Goal: Transaction & Acquisition: Purchase product/service

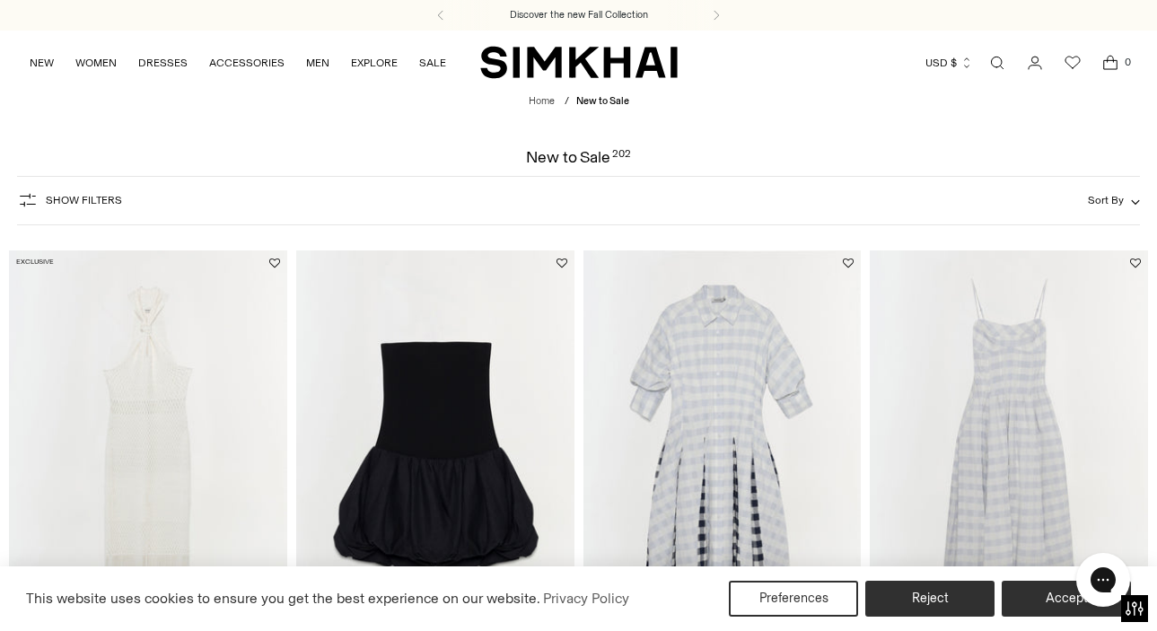
scroll to position [82, 0]
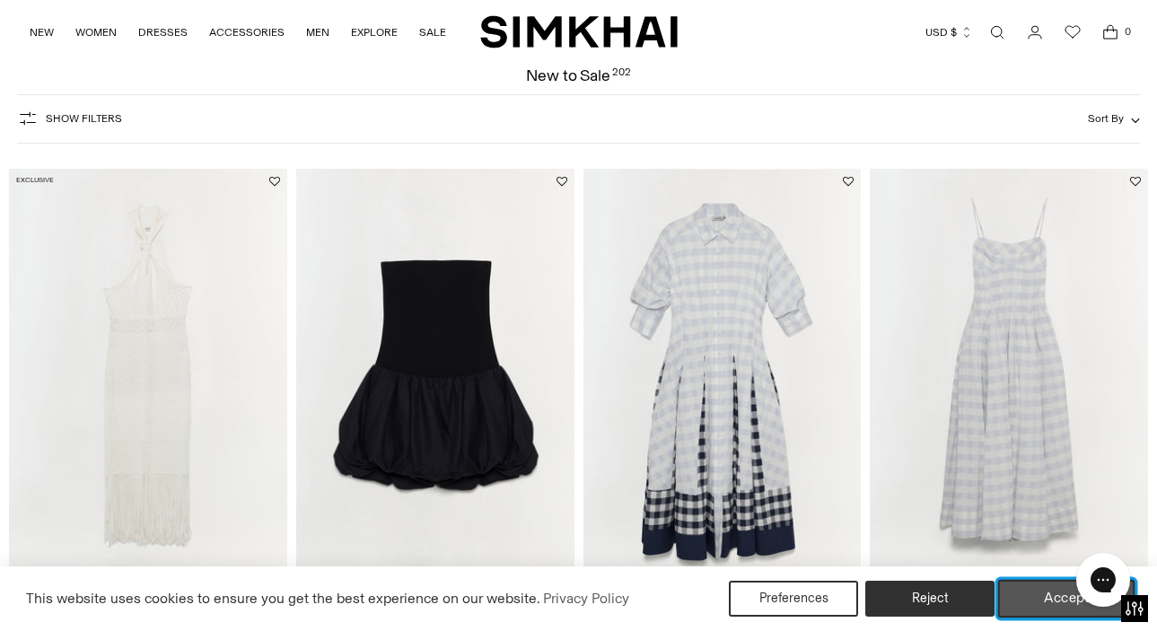
click at [1030, 601] on button "Accept" at bounding box center [1067, 599] width 137 height 38
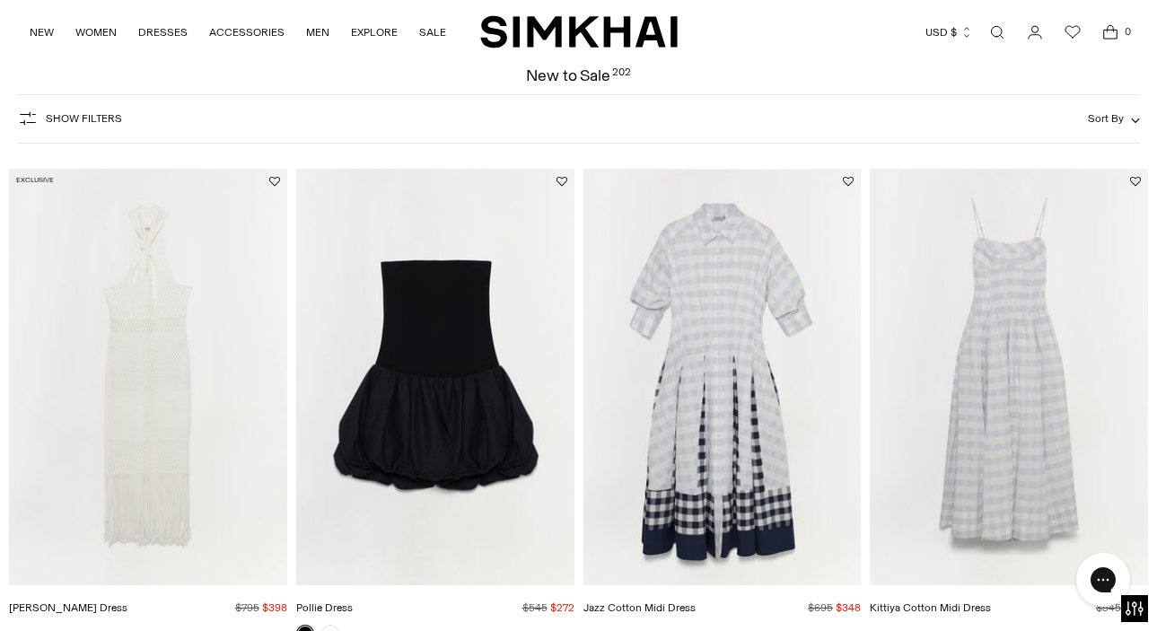
click at [908, 111] on div "Show Filters Show Filters Sort By Recommended Most Popular Newest" at bounding box center [578, 118] width 1122 height 49
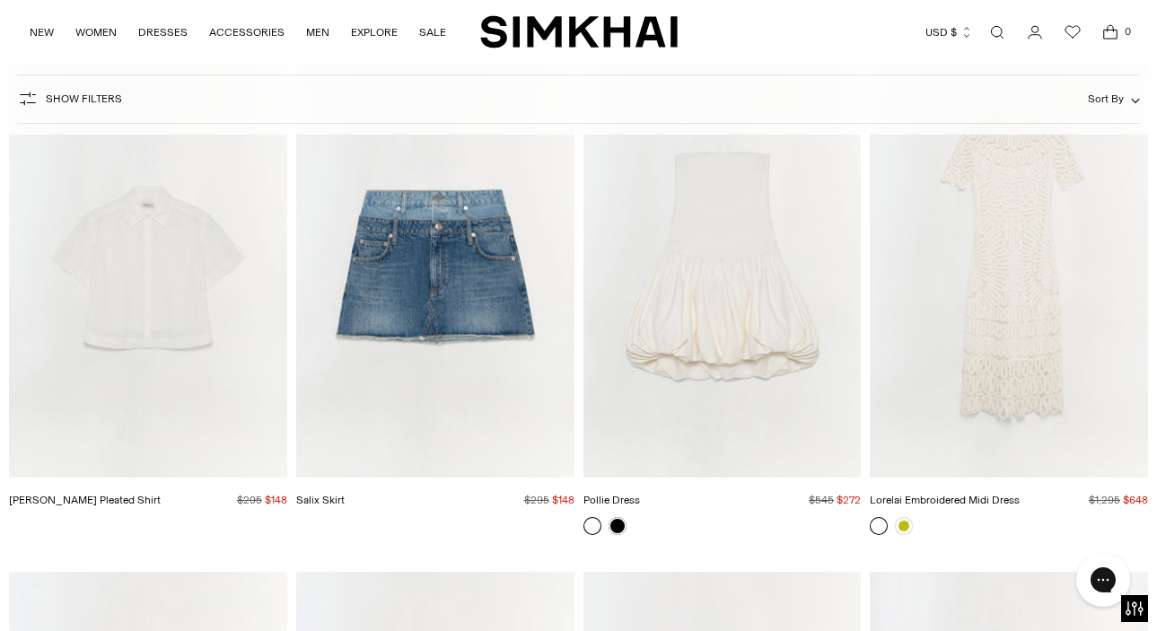
scroll to position [4249, 0]
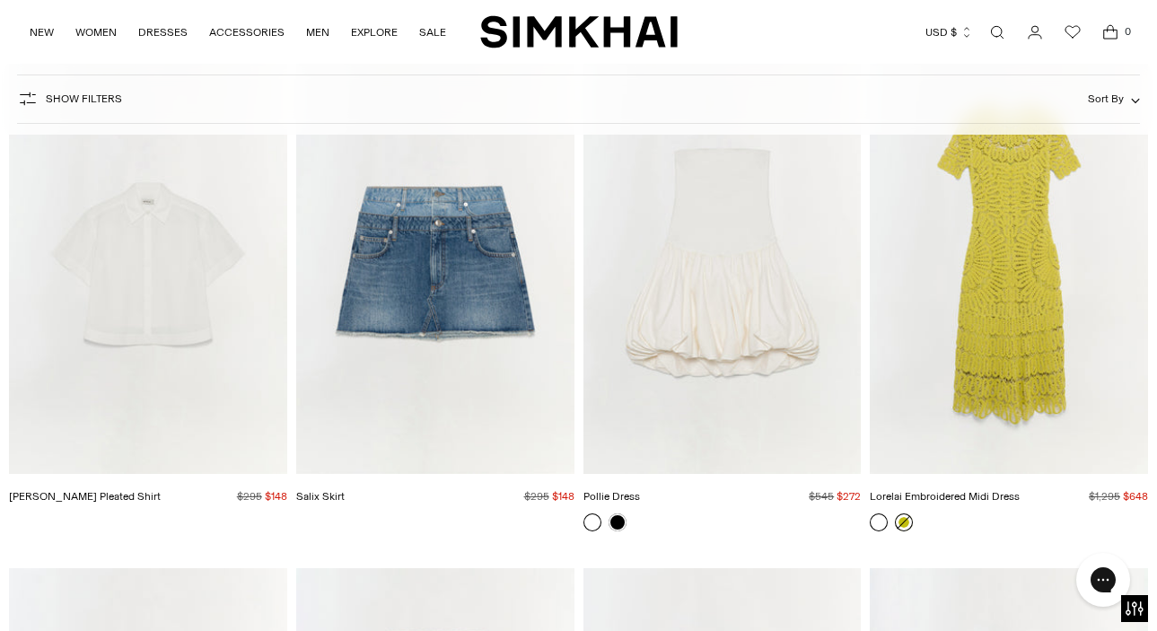
click at [907, 524] on link at bounding box center [904, 523] width 18 height 18
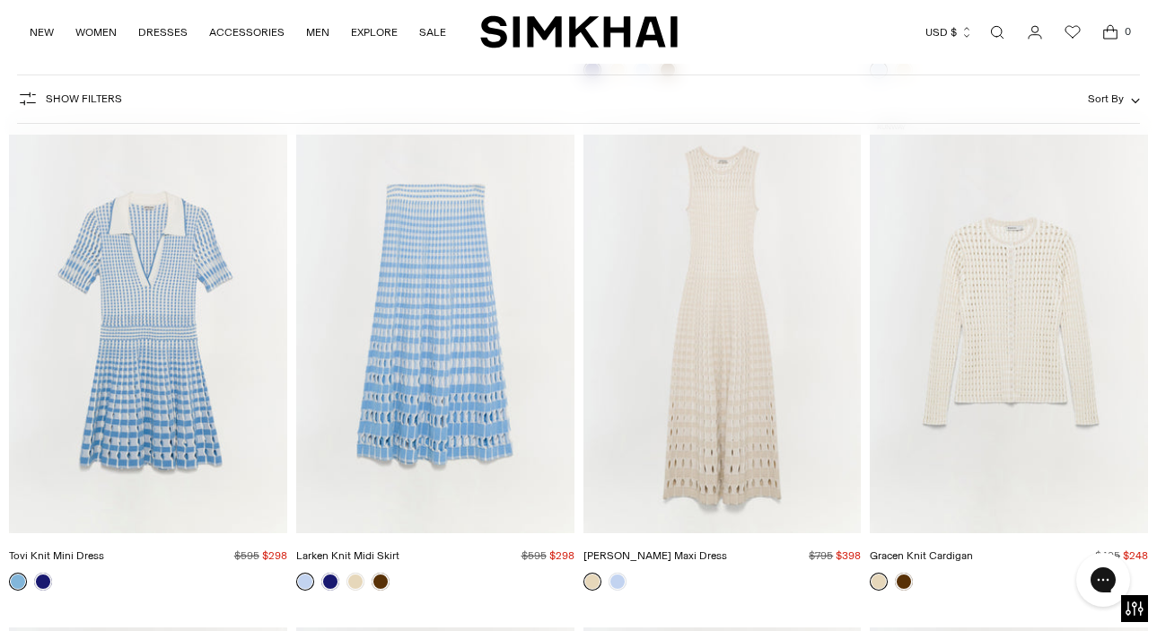
scroll to position [10836, 0]
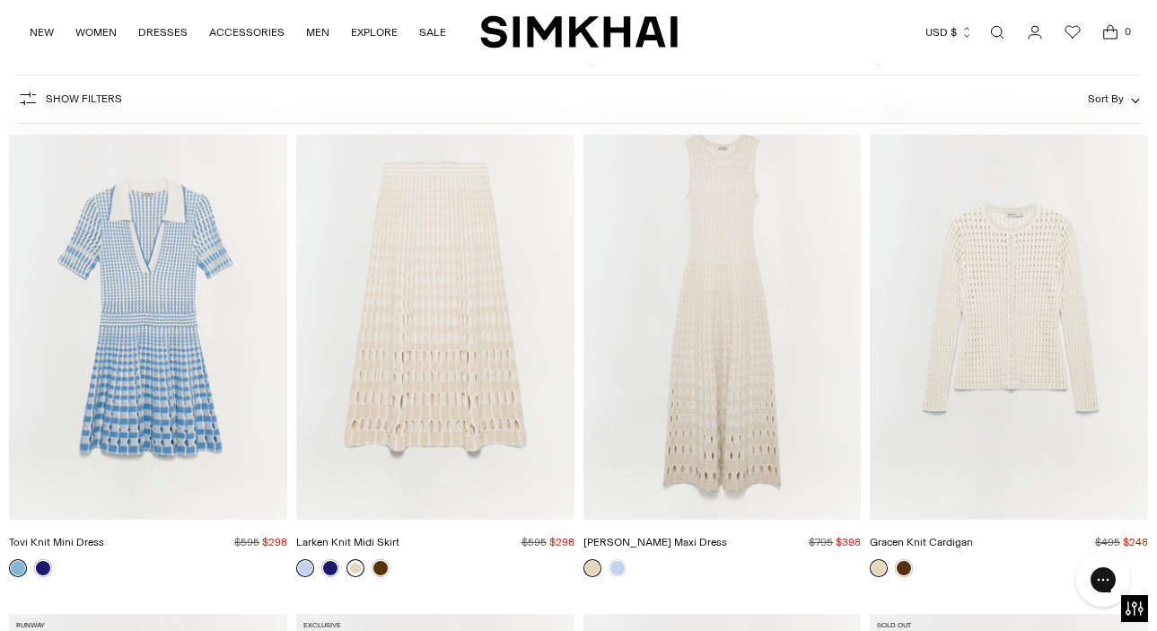
click at [354, 567] on link at bounding box center [356, 568] width 18 height 18
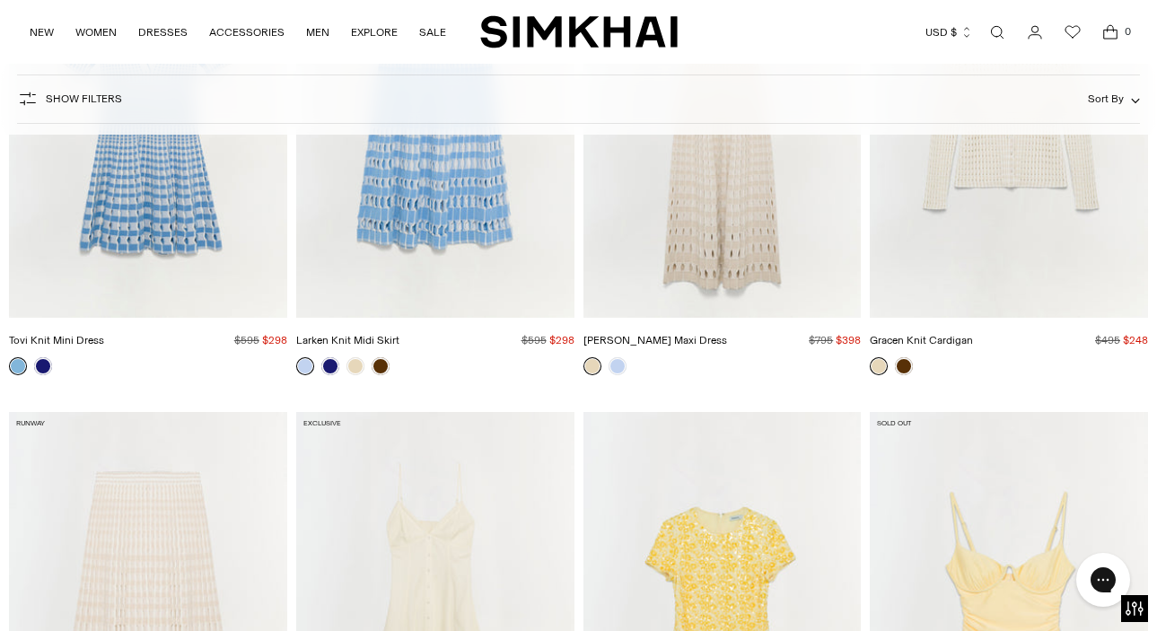
scroll to position [11345, 0]
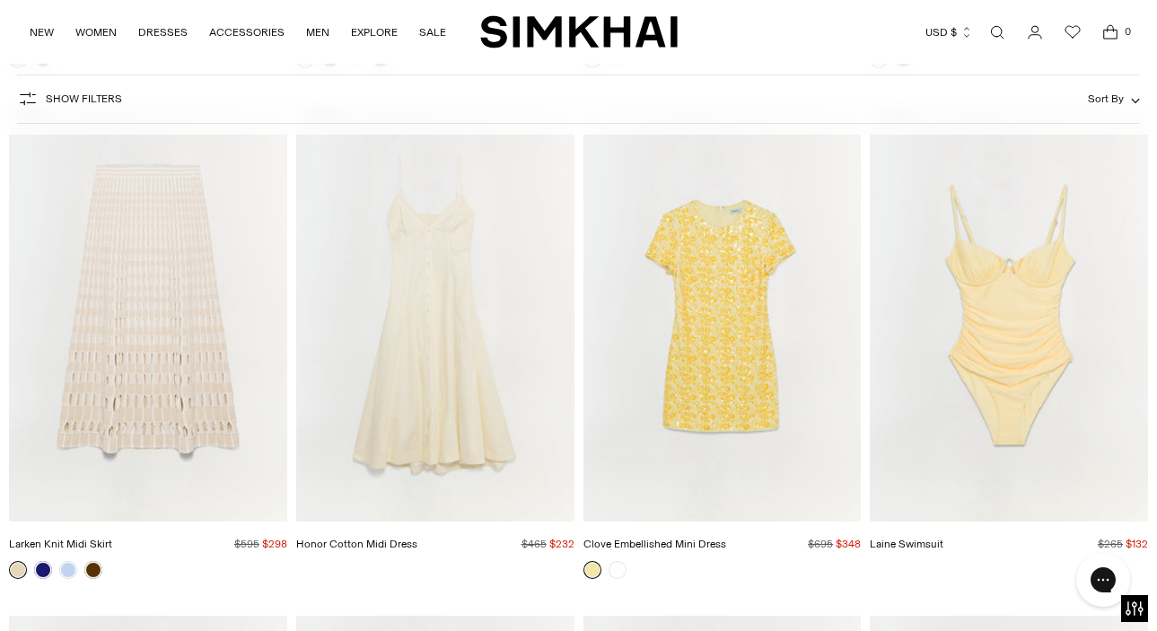
click at [856, 563] on div at bounding box center [723, 570] width 278 height 18
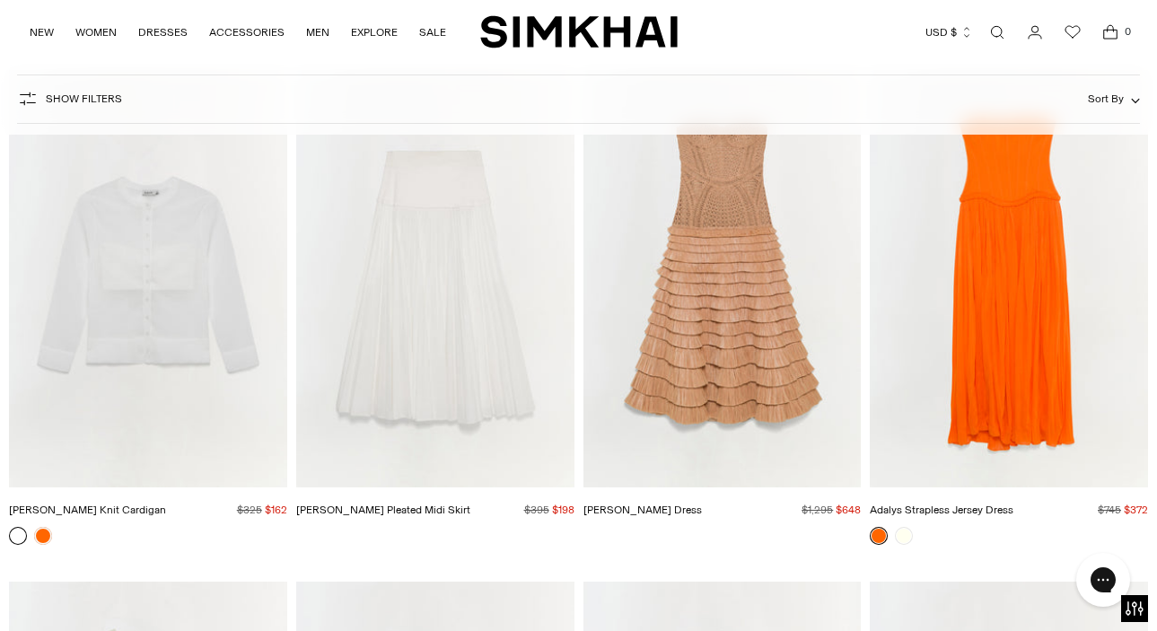
scroll to position [16940, 0]
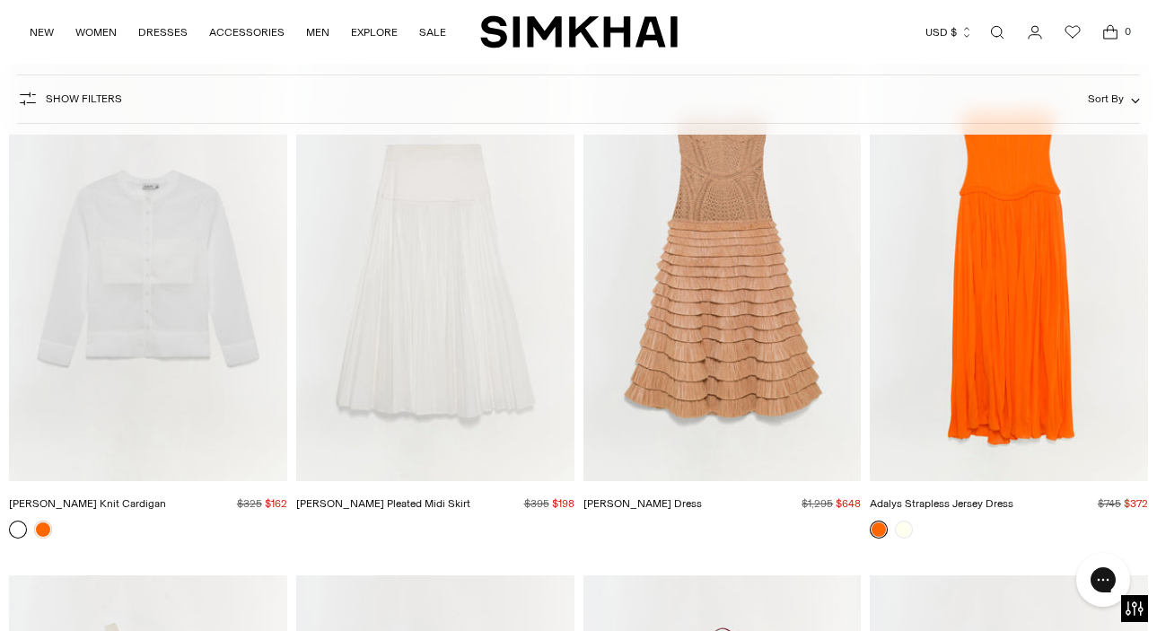
click at [0, 0] on img "Santana Dress" at bounding box center [0, 0] width 0 height 0
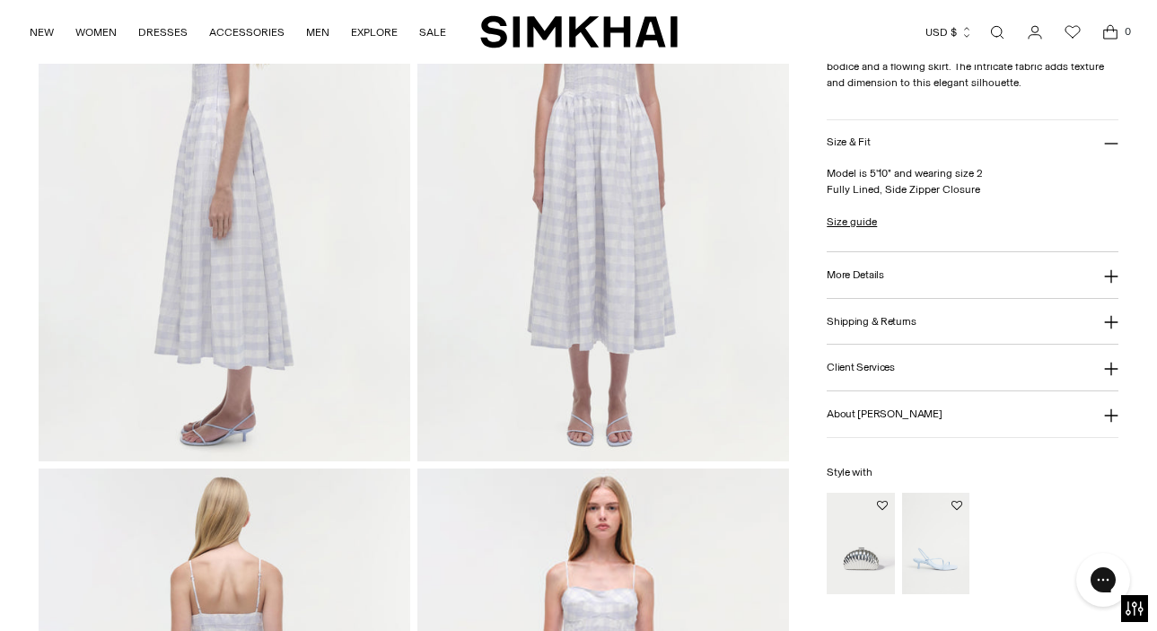
scroll to position [1018, 0]
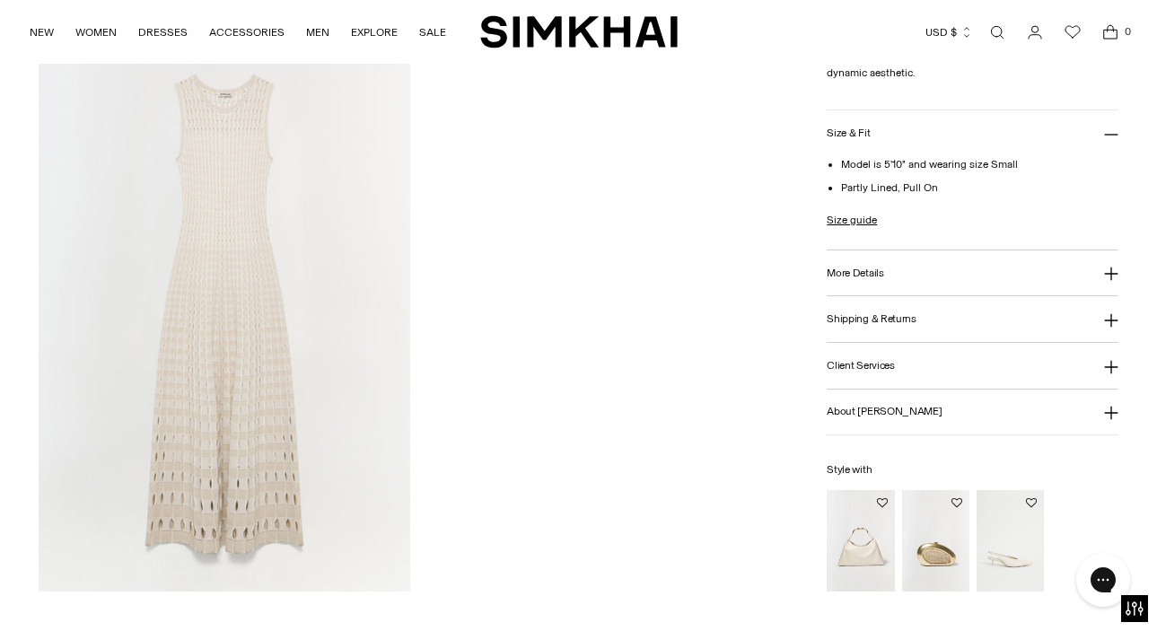
scroll to position [1793, 0]
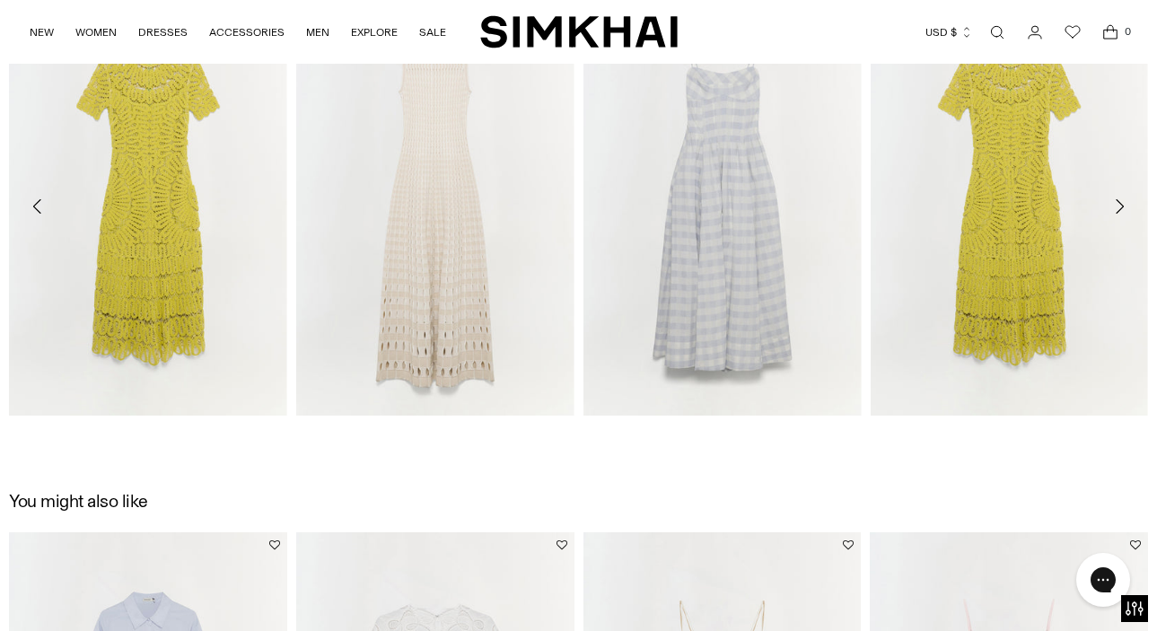
scroll to position [1929, 0]
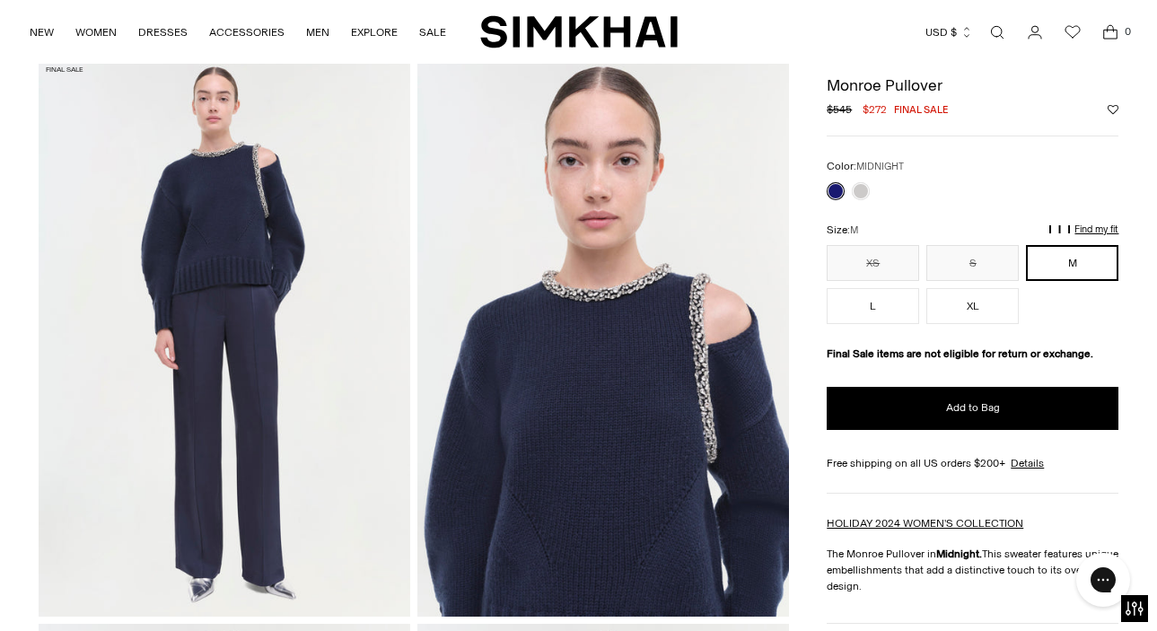
scroll to position [74, 0]
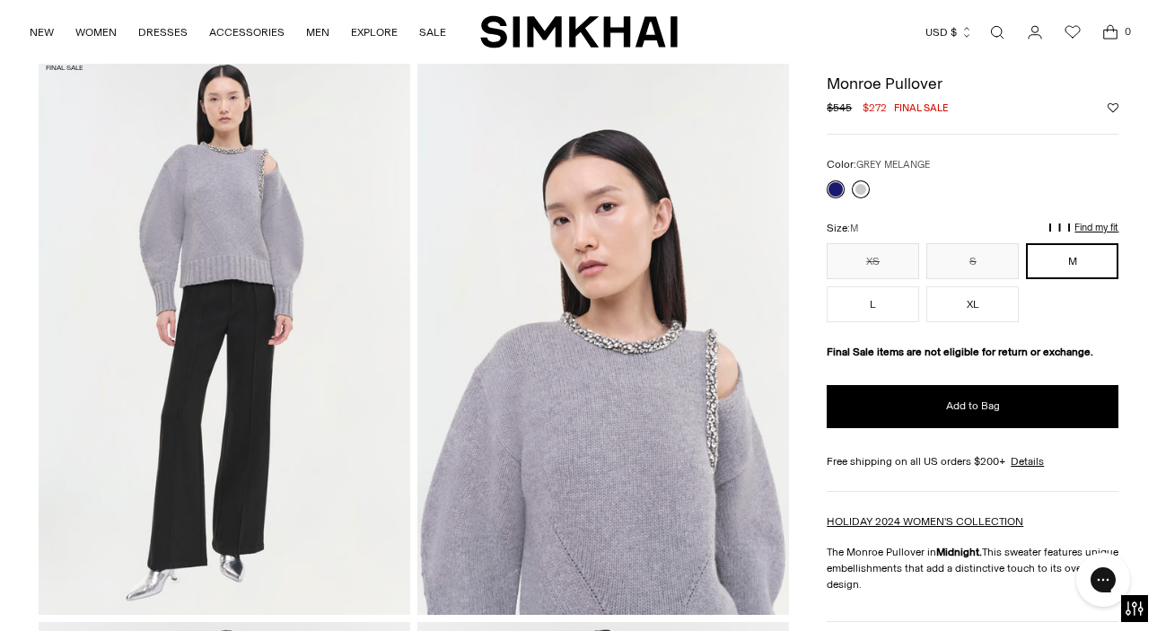
click at [864, 188] on link at bounding box center [861, 189] width 18 height 18
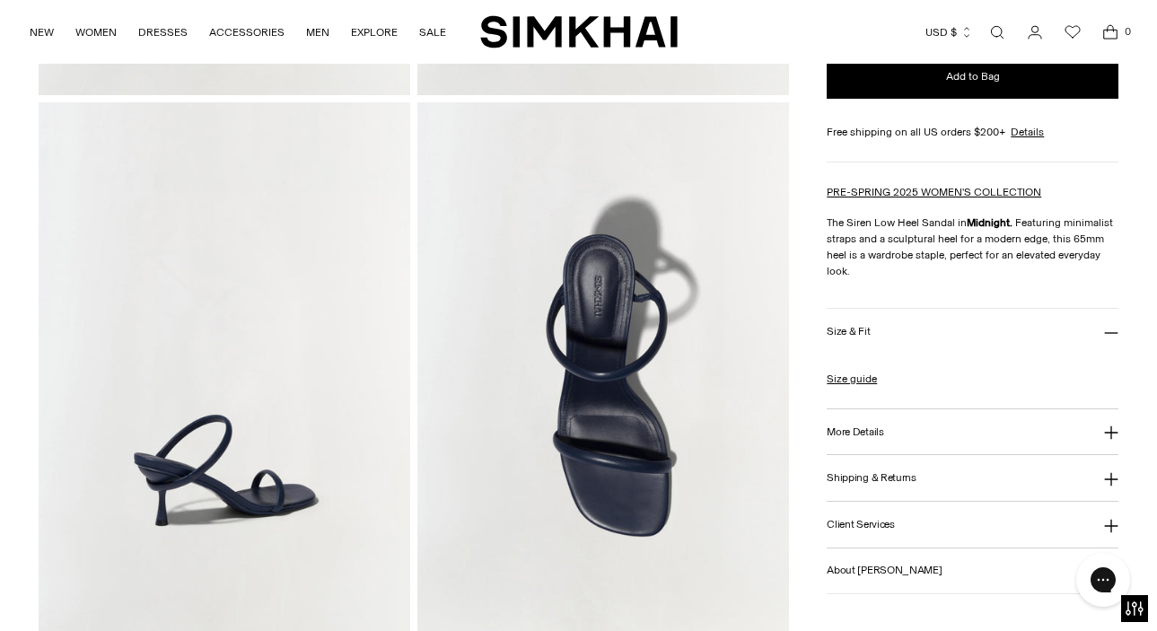
scroll to position [595, 0]
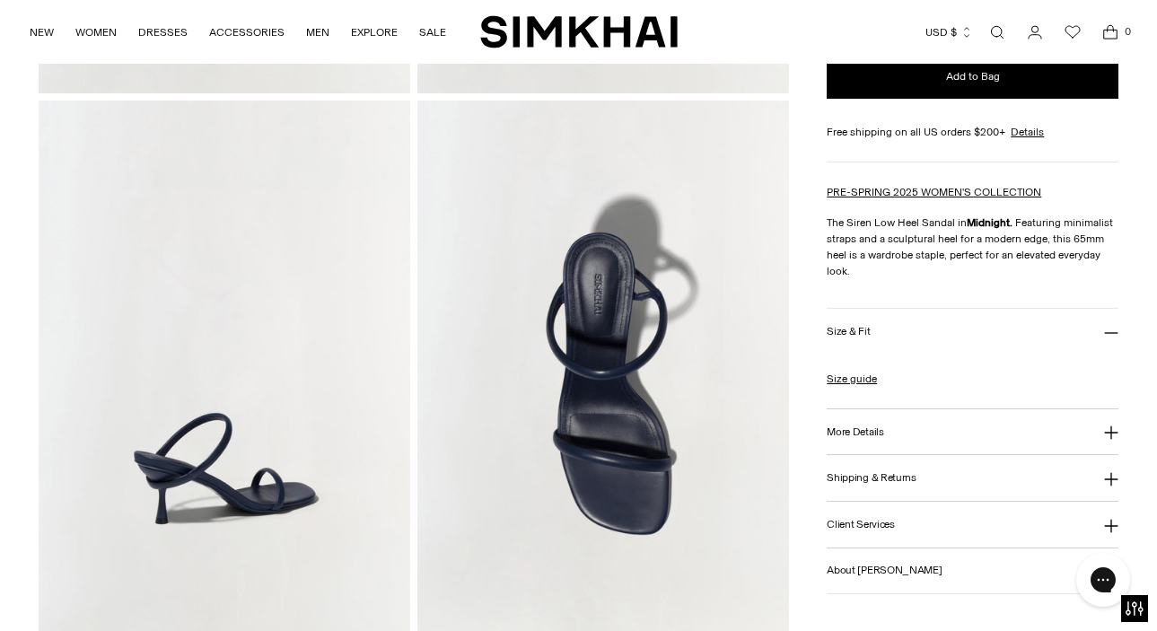
click at [854, 438] on button "More Details" at bounding box center [973, 432] width 292 height 46
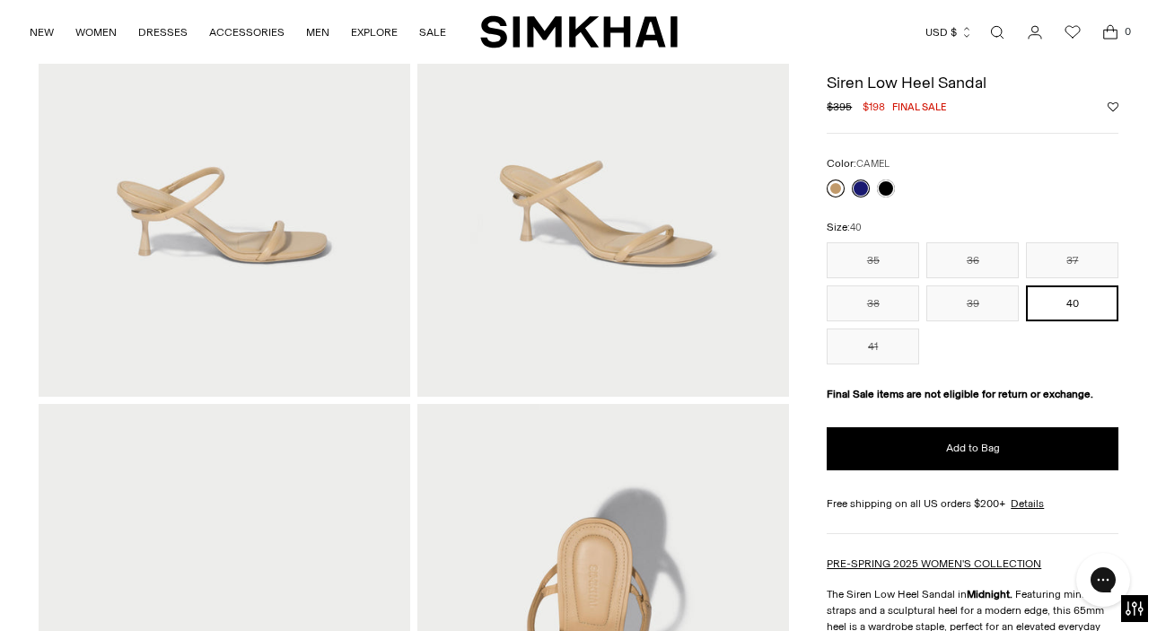
scroll to position [256, 0]
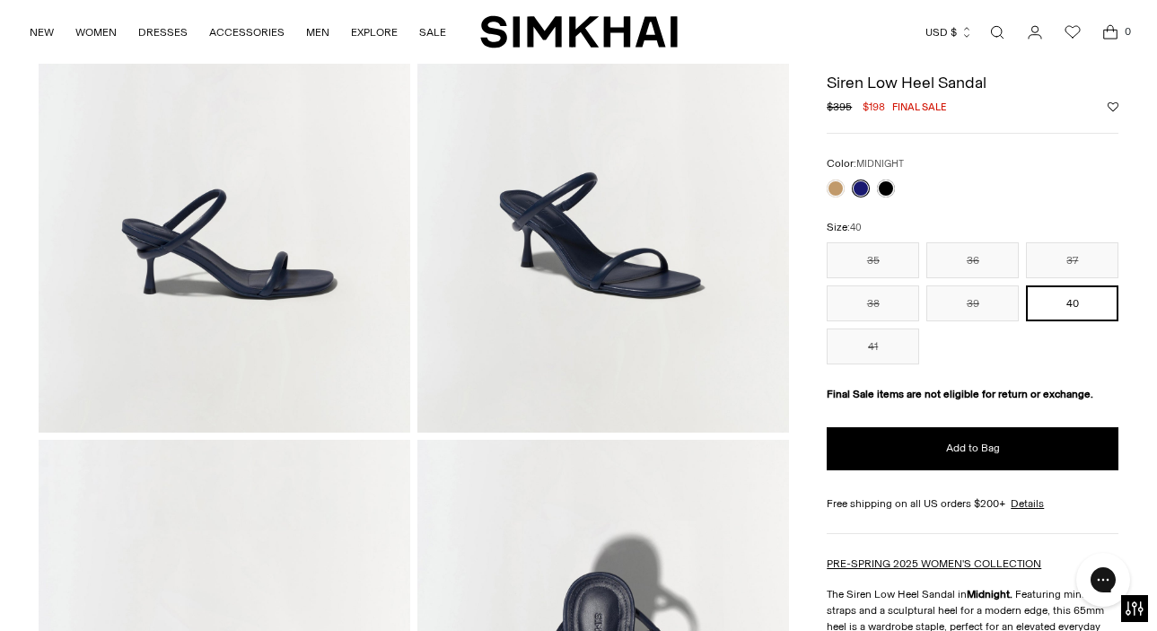
click at [858, 189] on link at bounding box center [861, 189] width 18 height 18
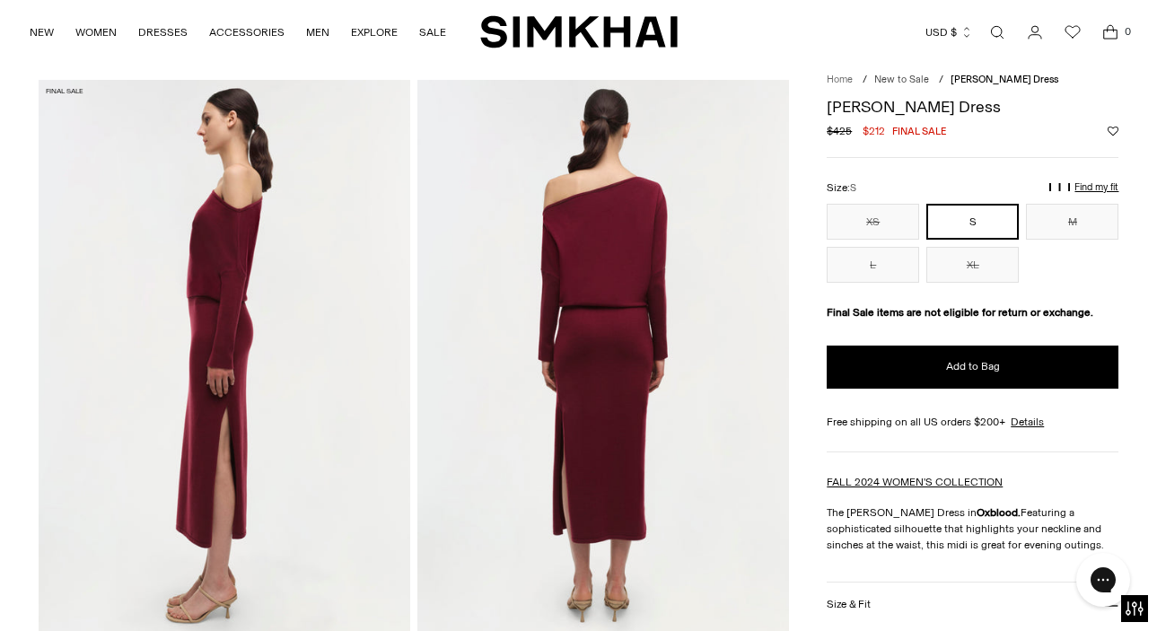
scroll to position [51, 0]
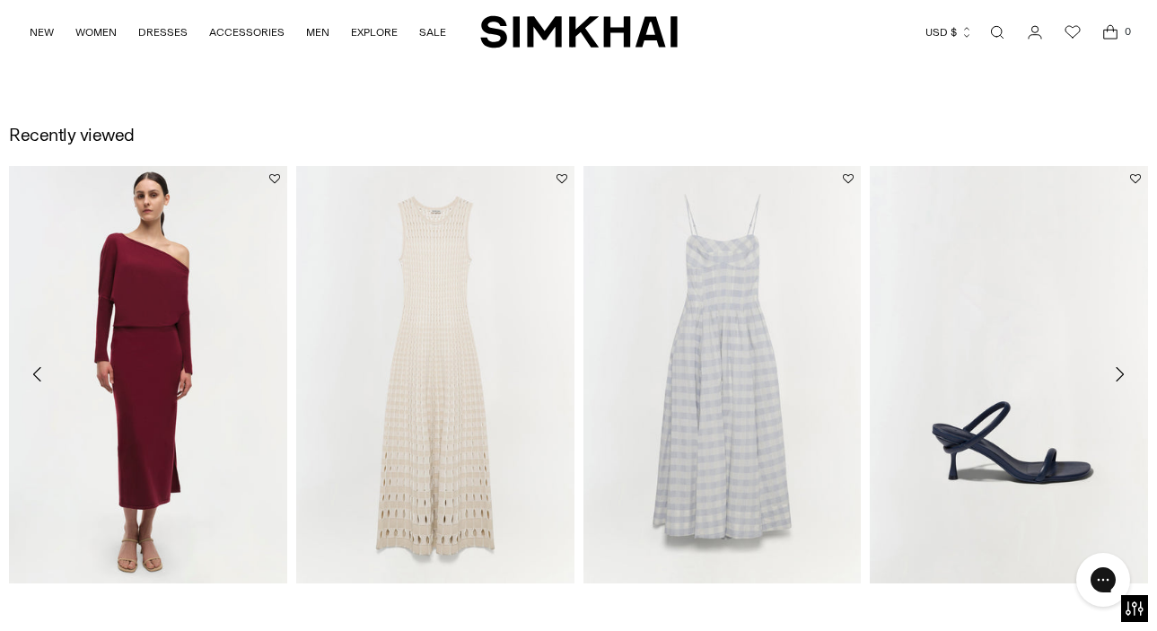
scroll to position [1770, 0]
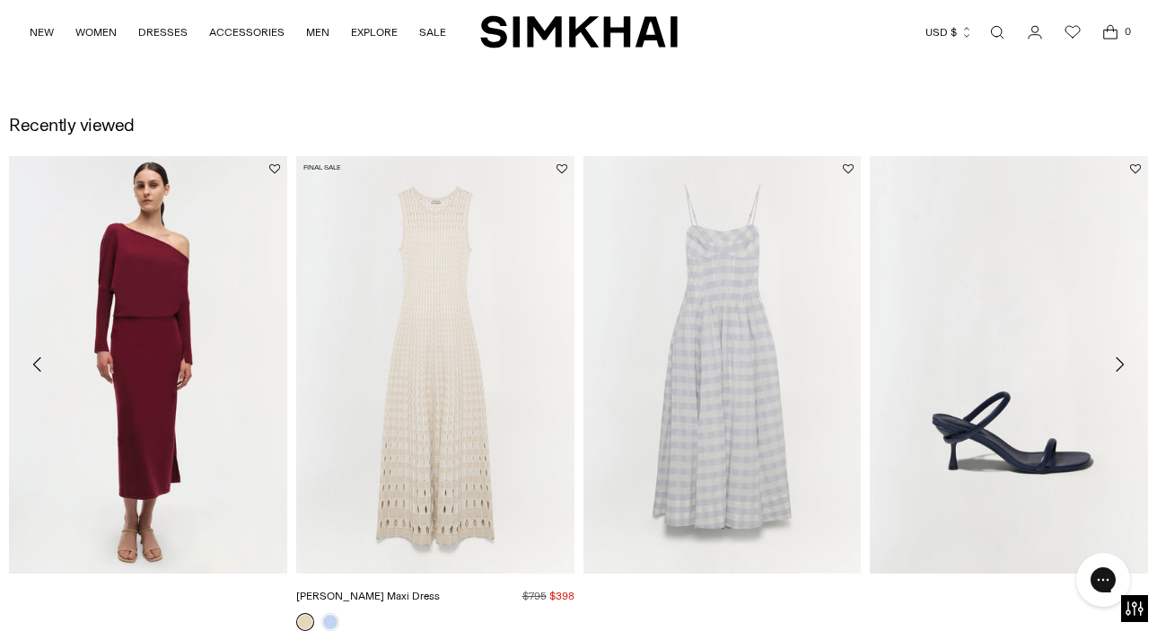
click at [0, 0] on img "Zelma Knit Maxi Dress" at bounding box center [0, 0] width 0 height 0
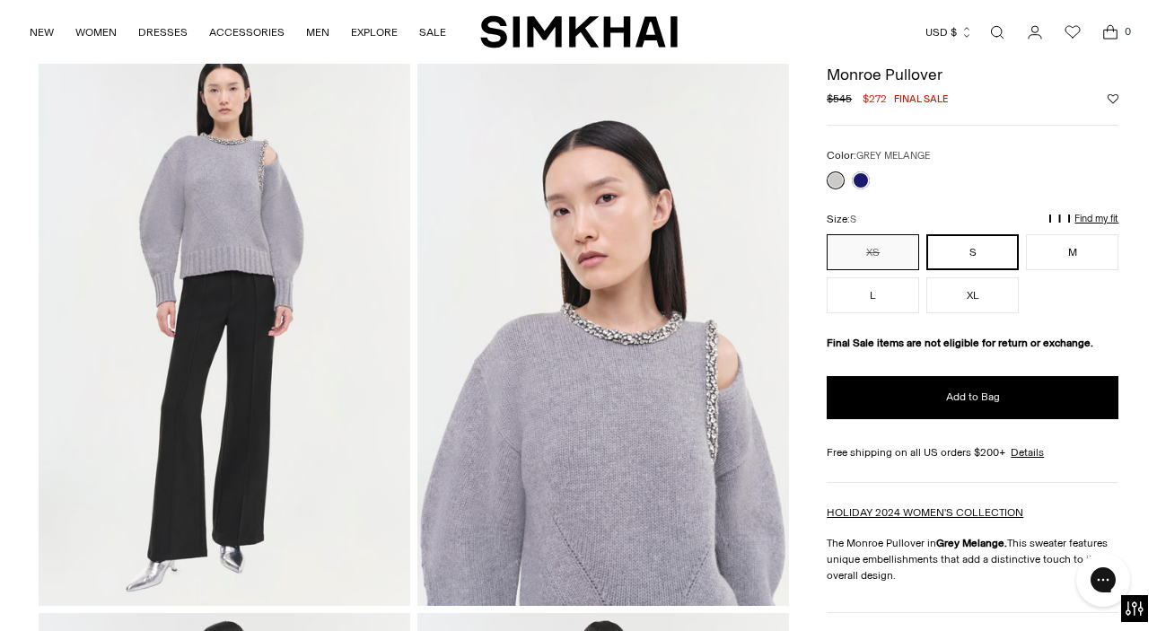
scroll to position [82, 0]
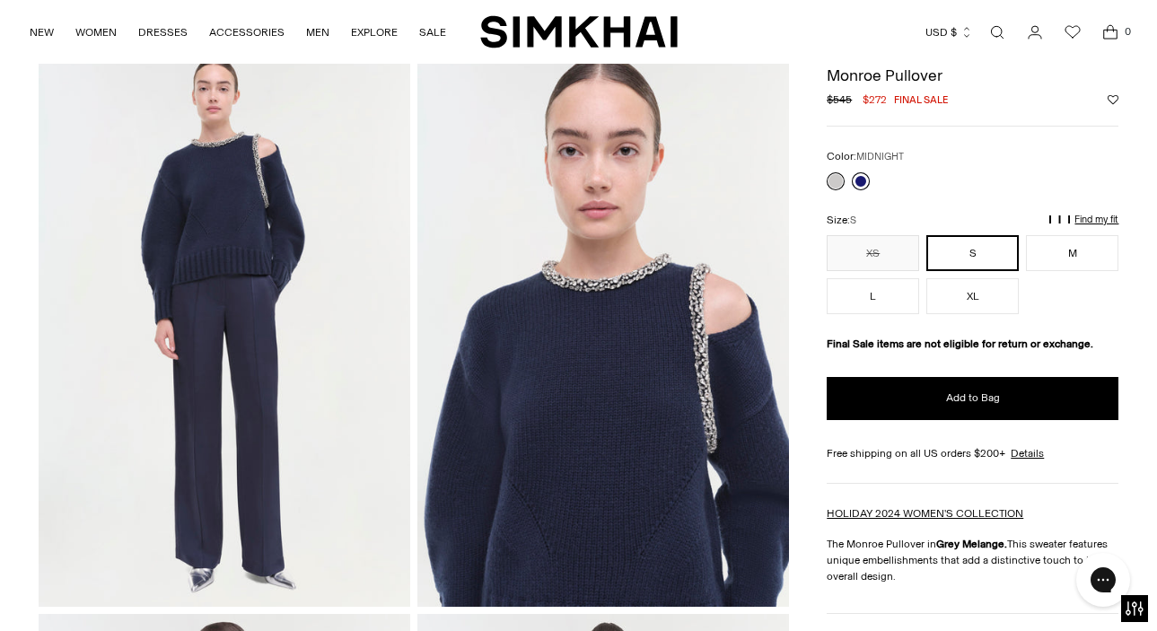
click at [863, 176] on link at bounding box center [861, 181] width 18 height 18
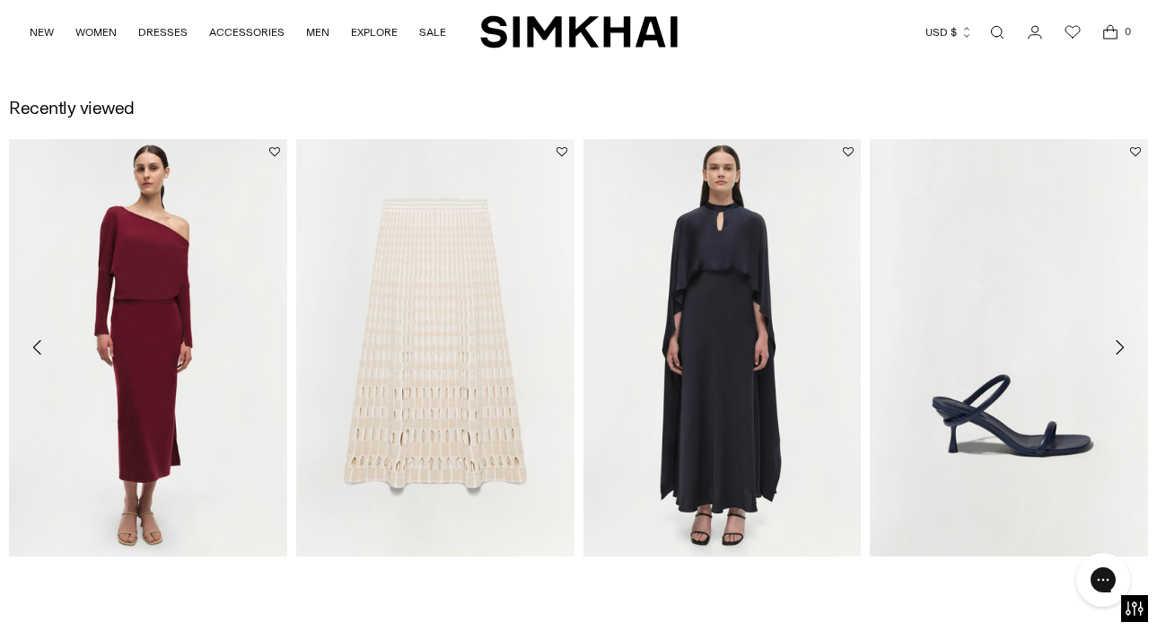
scroll to position [1811, 0]
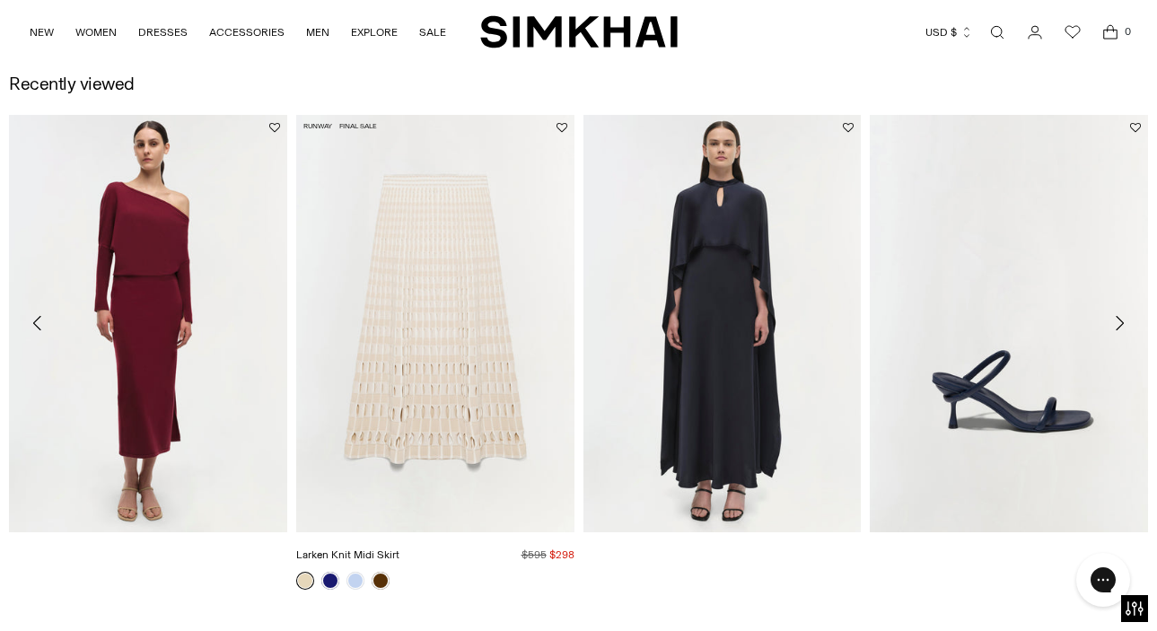
click at [0, 0] on img "Larken Knit Midi Skirt" at bounding box center [0, 0] width 0 height 0
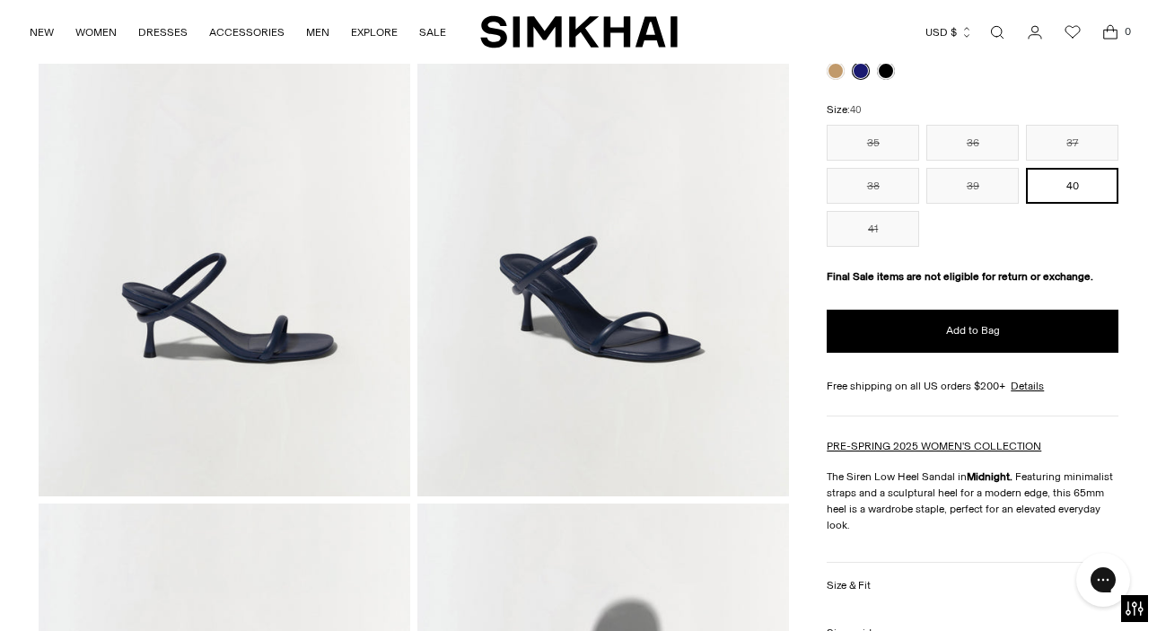
scroll to position [226, 0]
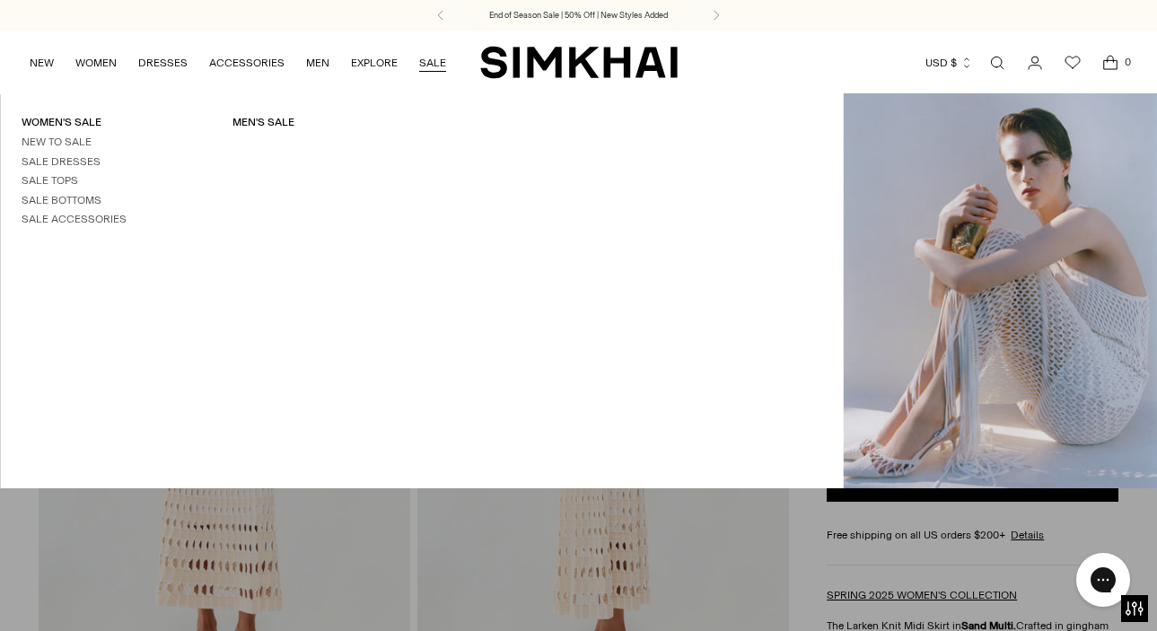
click at [431, 61] on link "SALE" at bounding box center [432, 63] width 27 height 40
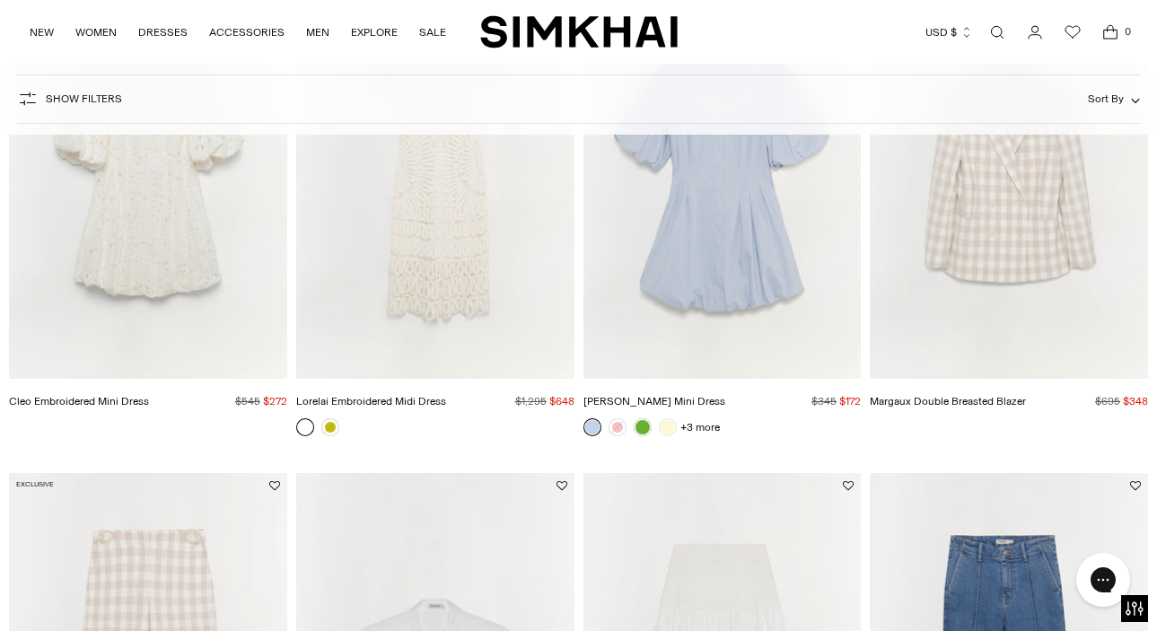
scroll to position [1297, 0]
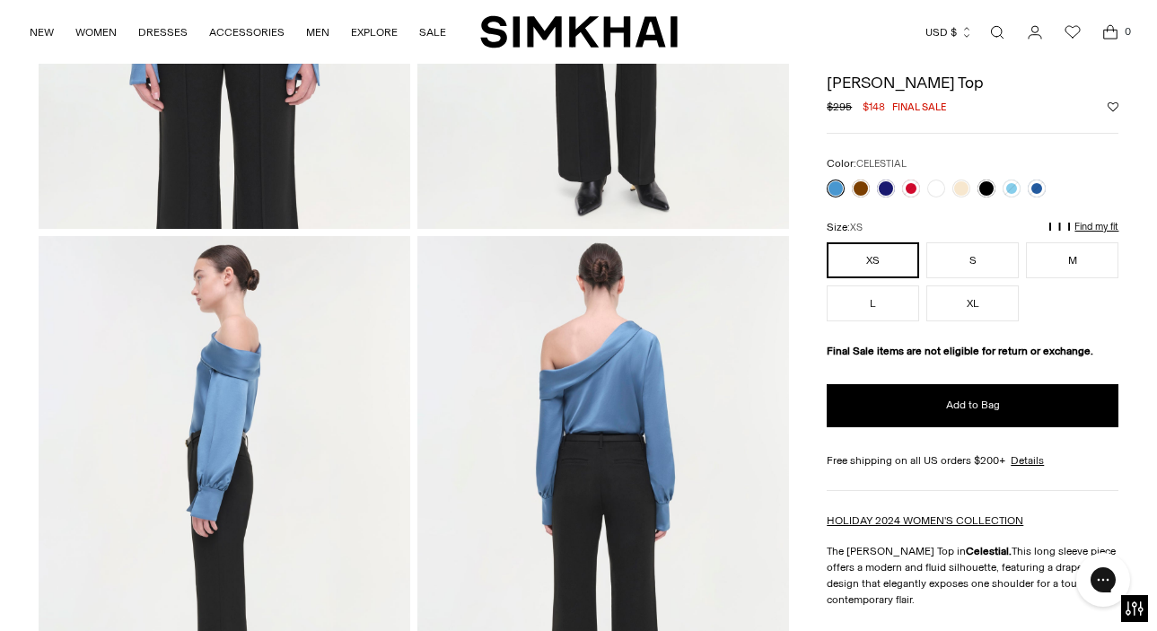
scroll to position [455, 0]
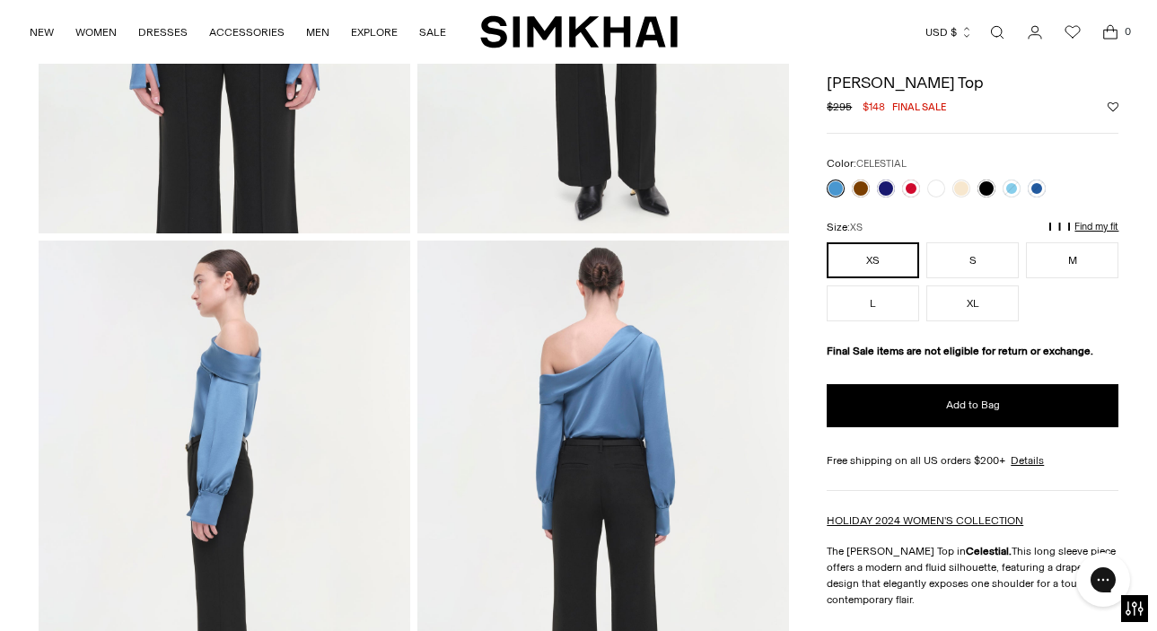
click at [960, 227] on p "Find my fit" at bounding box center [949, 235] width 21 height 32
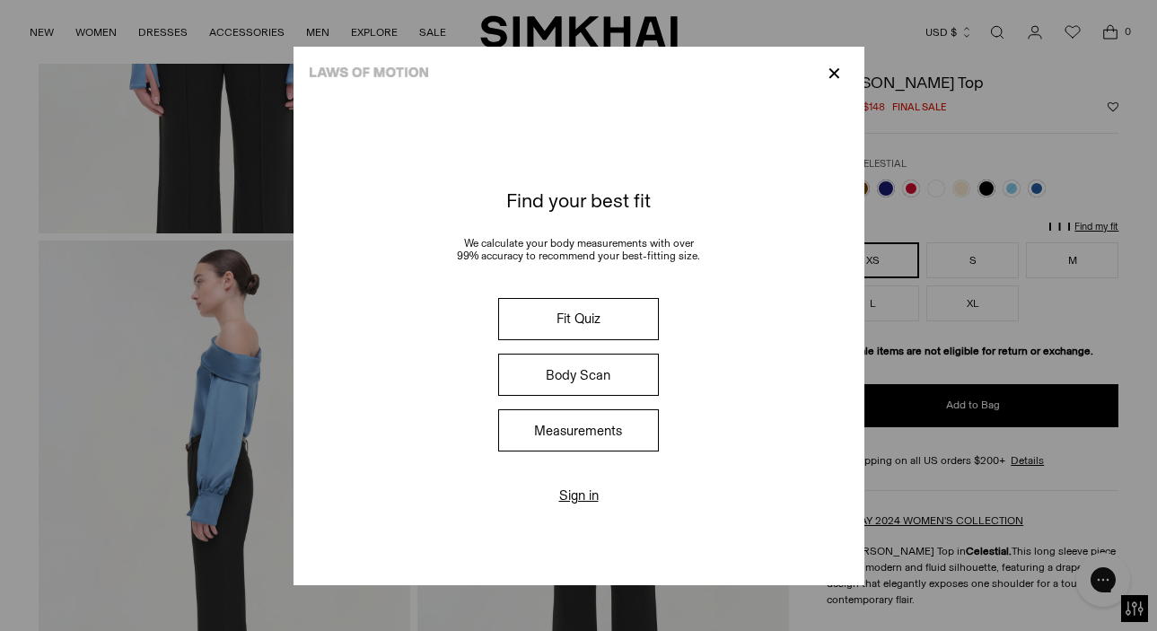
click at [588, 306] on button "Fit Quiz" at bounding box center [578, 319] width 160 height 42
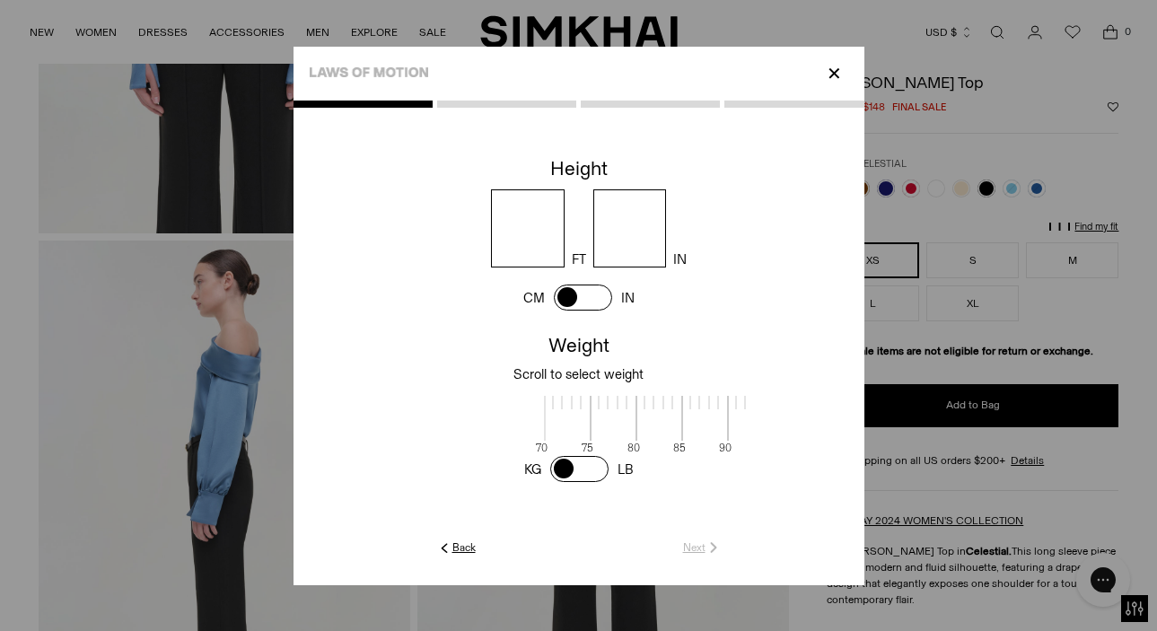
scroll to position [2, 584]
click at [527, 233] on input "number" at bounding box center [528, 228] width 74 height 78
type input "*"
click at [629, 239] on input "number" at bounding box center [631, 228] width 74 height 78
type input "*"
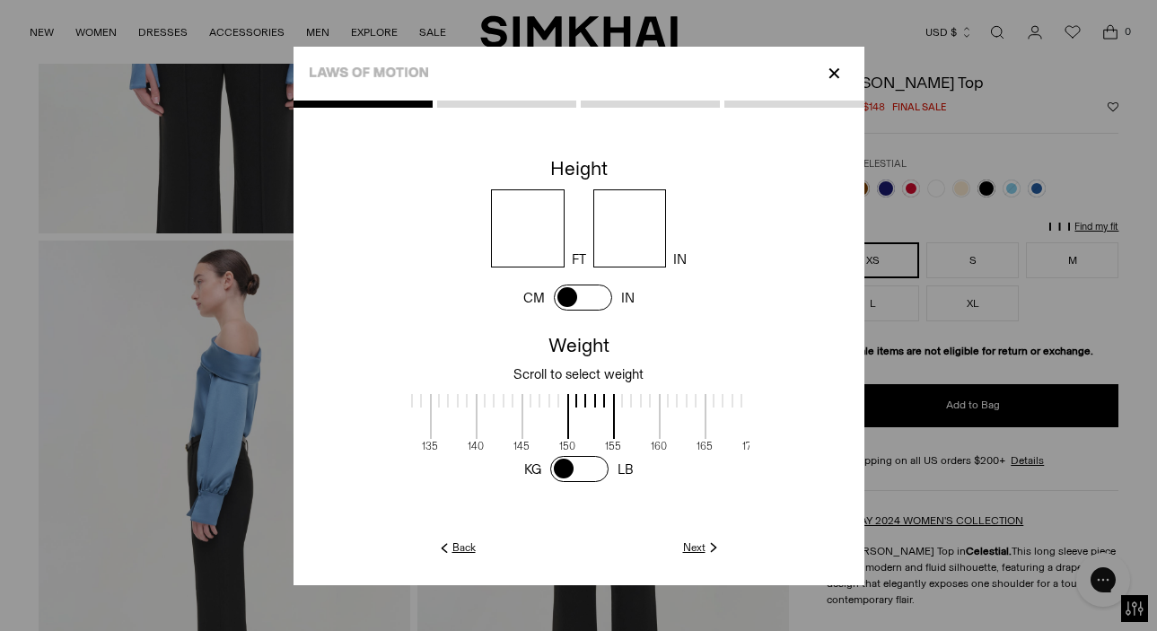
scroll to position [2, 711]
drag, startPoint x: 586, startPoint y: 413, endPoint x: 459, endPoint y: 418, distance: 127.6
click at [459, 418] on span at bounding box center [452, 416] width 48 height 45
click at [698, 543] on link "Next" at bounding box center [702, 548] width 39 height 16
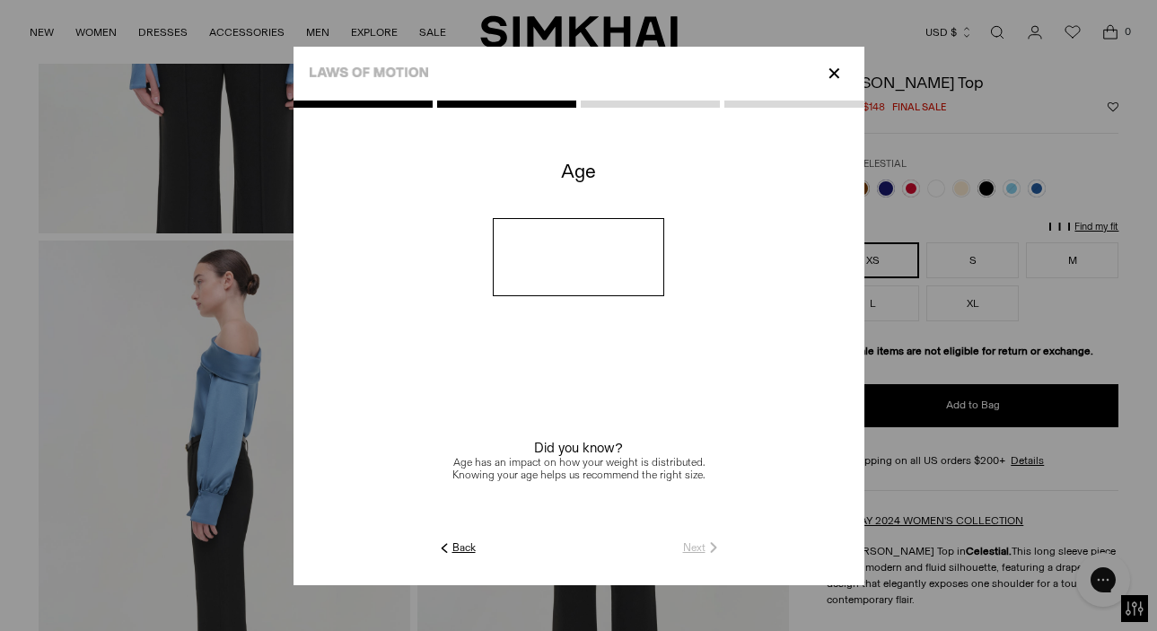
click at [594, 286] on input "number" at bounding box center [579, 257] width 172 height 78
type input "**"
click at [693, 547] on link "Next" at bounding box center [702, 548] width 39 height 16
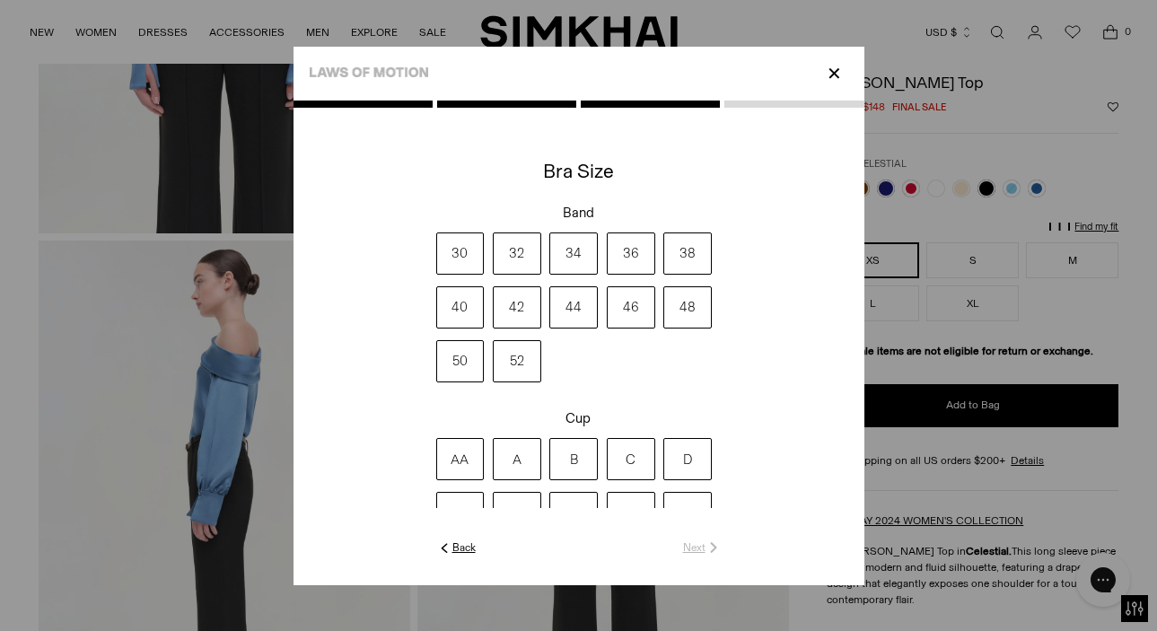
click at [576, 250] on label "34" at bounding box center [574, 254] width 48 height 42
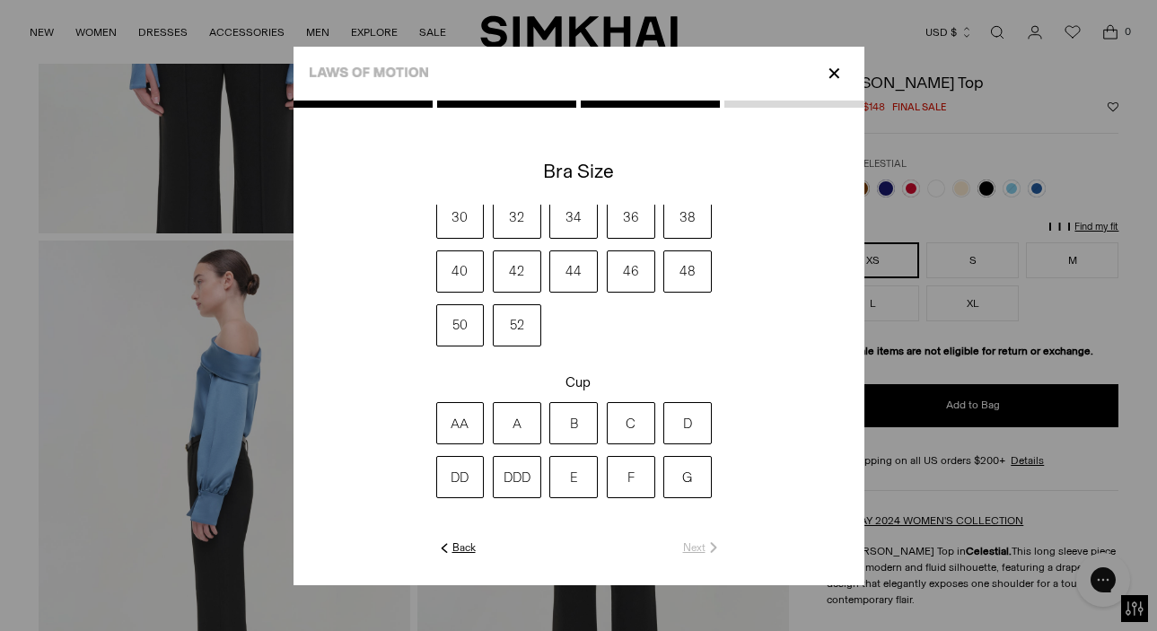
scroll to position [37, 0]
click at [673, 426] on label "D" at bounding box center [688, 422] width 48 height 42
click at [696, 550] on link "Next" at bounding box center [702, 548] width 39 height 16
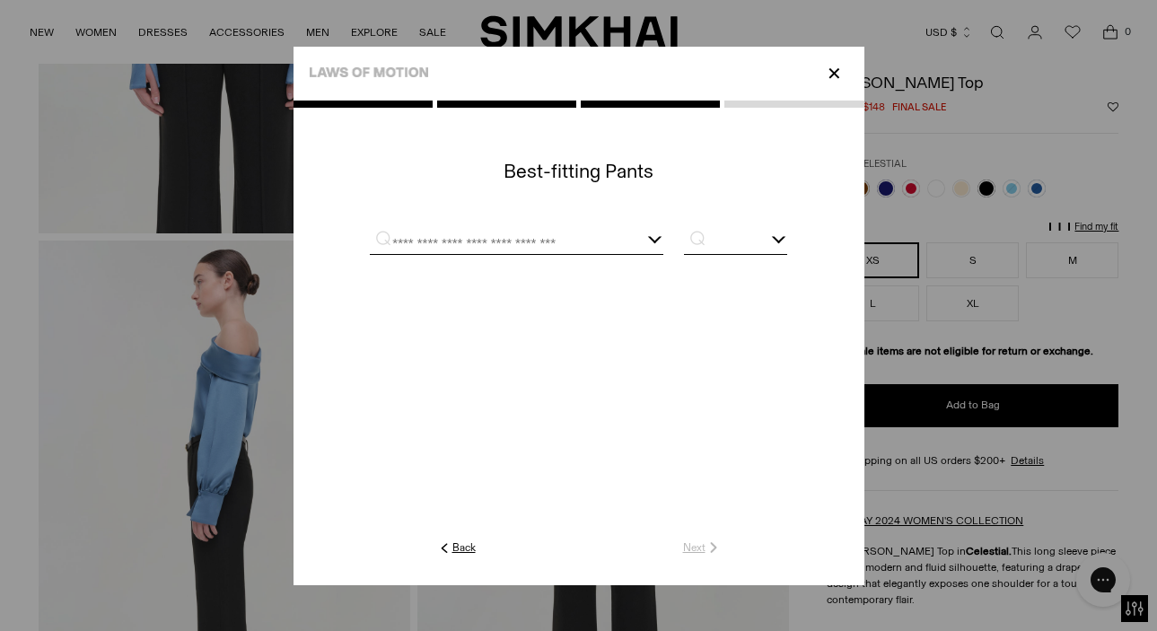
click at [630, 240] on div at bounding box center [517, 243] width 294 height 22
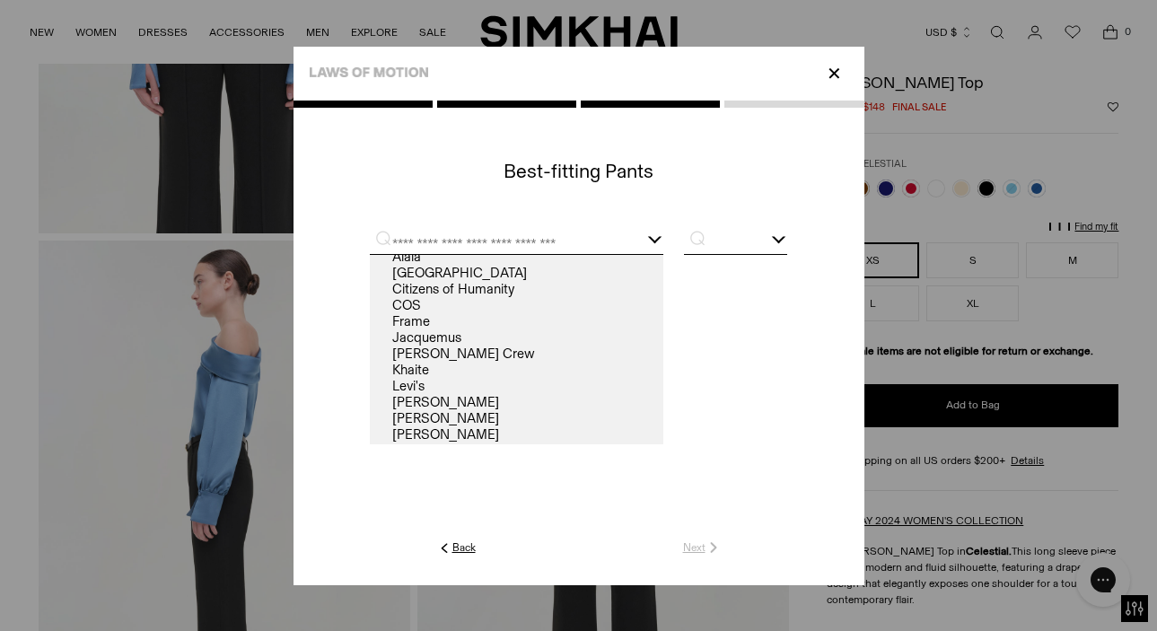
scroll to position [0, 0]
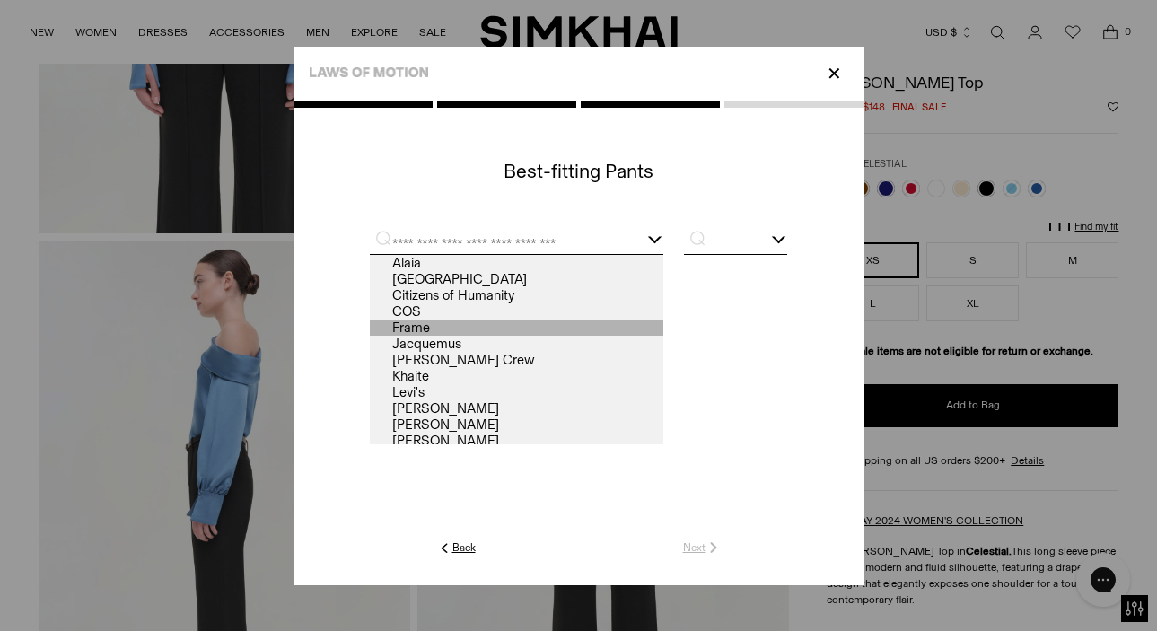
click at [585, 323] on link "Frame" at bounding box center [517, 328] width 294 height 16
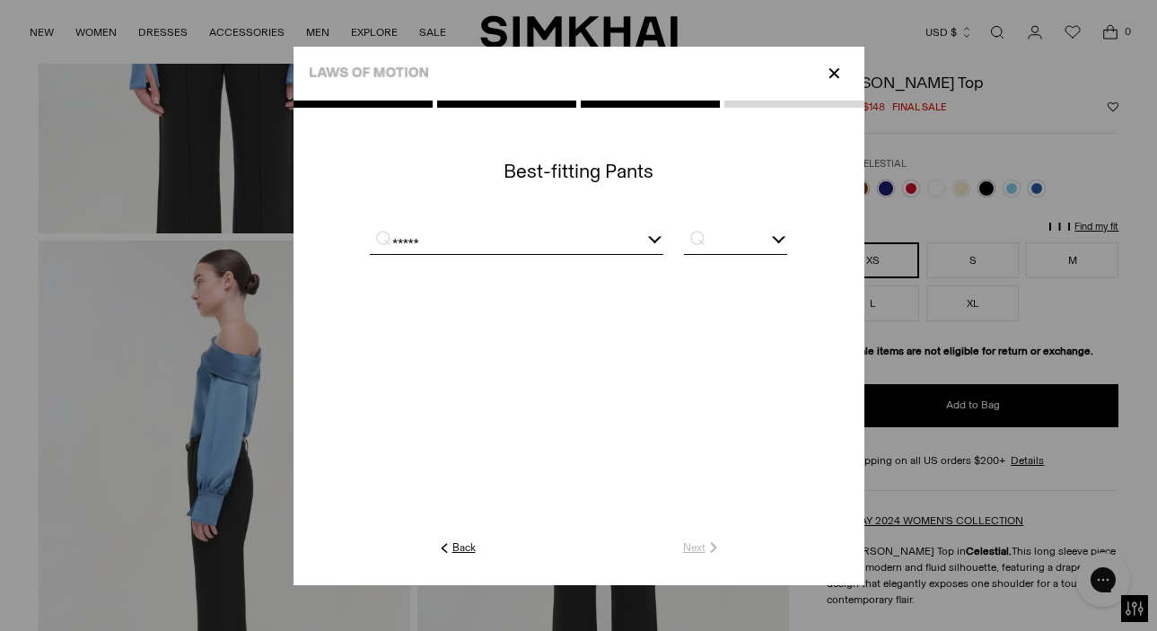
click at [631, 239] on div "*****" at bounding box center [517, 243] width 294 height 22
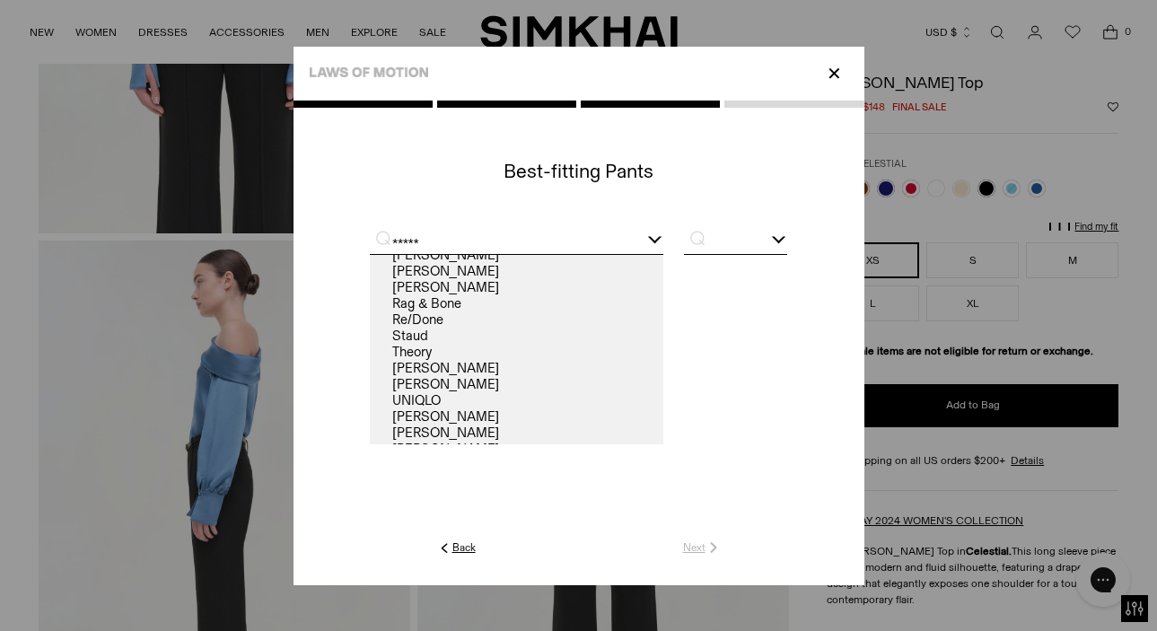
scroll to position [155, 0]
click at [612, 368] on link "Tory Burch" at bounding box center [517, 366] width 294 height 16
type input "**********"
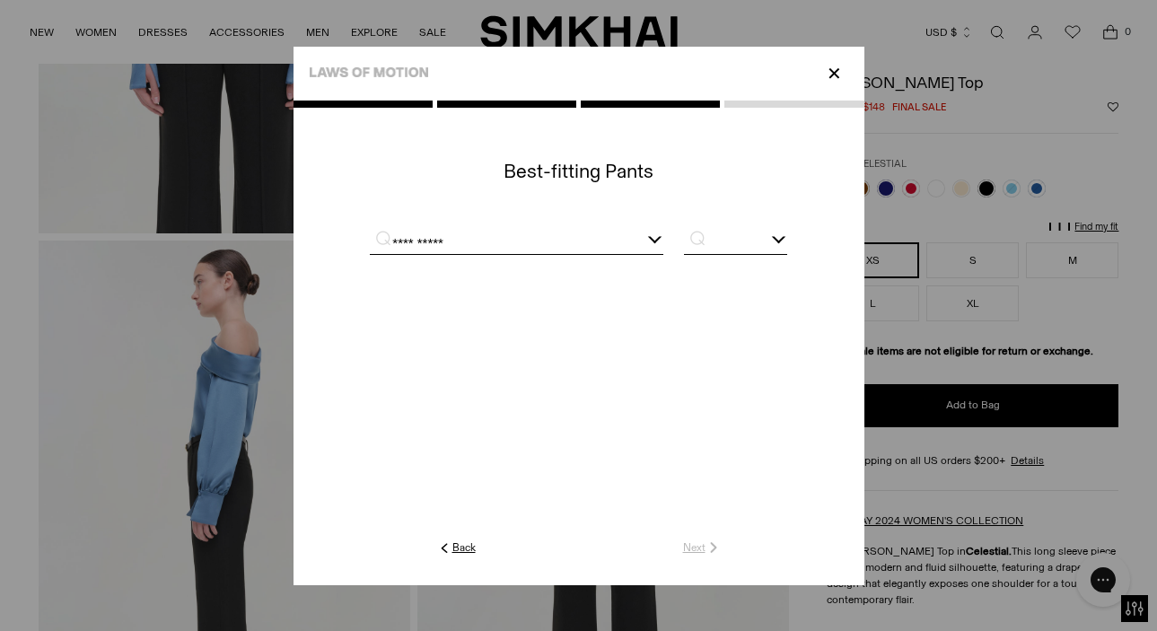
click at [764, 240] on input "text" at bounding box center [735, 243] width 102 height 22
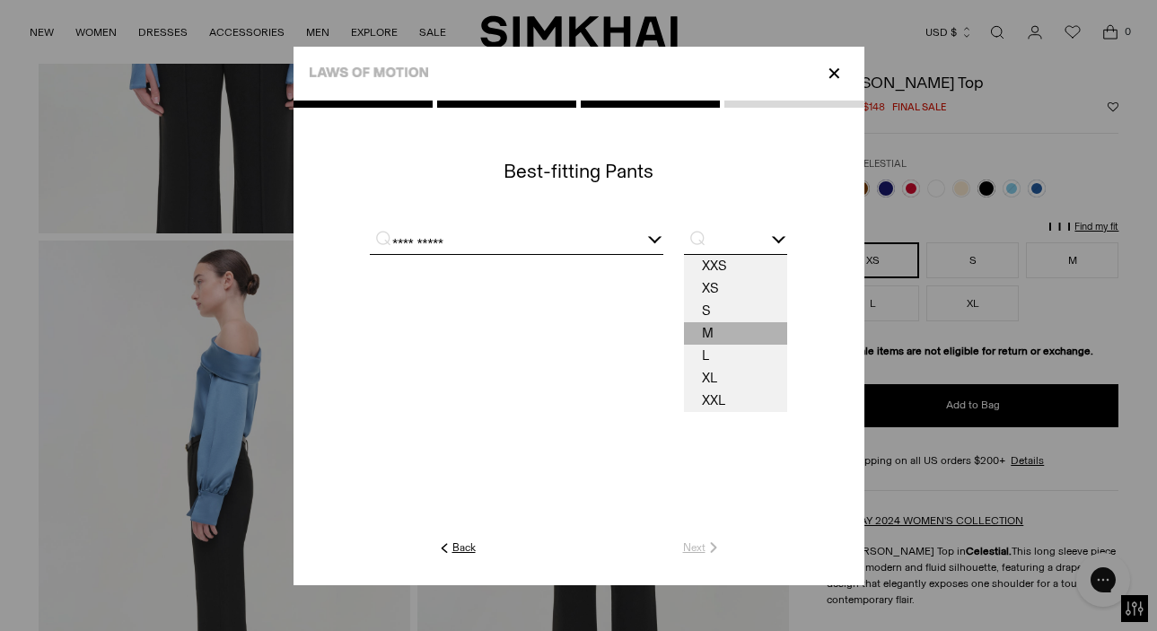
click at [744, 331] on span "M" at bounding box center [735, 333] width 102 height 22
type input "*"
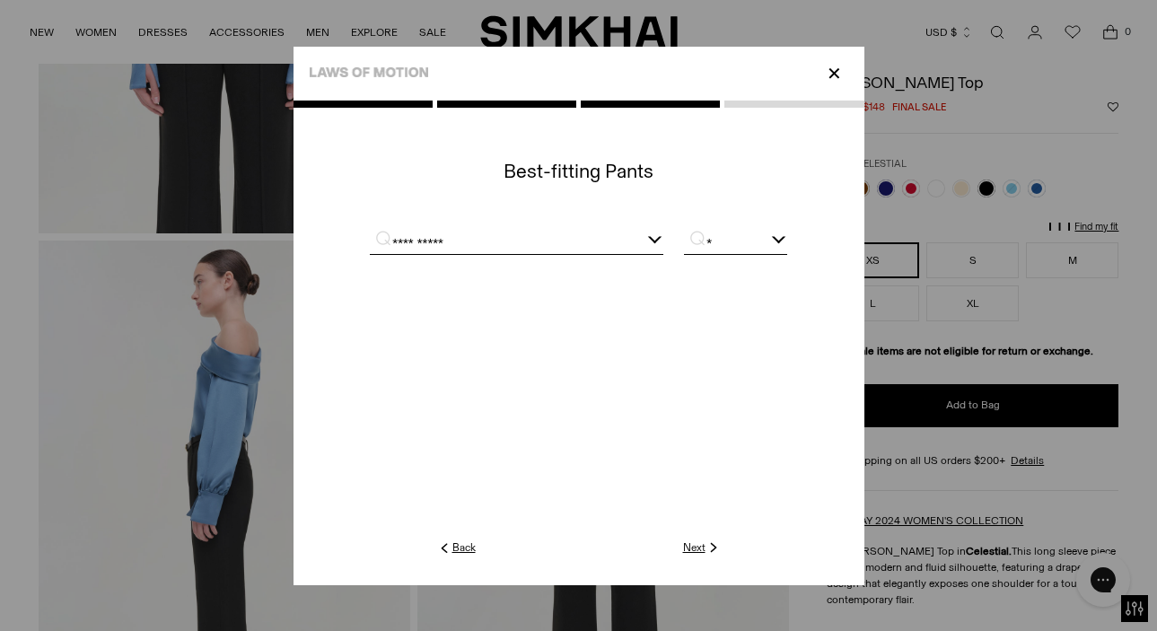
click at [696, 552] on link "Next" at bounding box center [702, 548] width 39 height 16
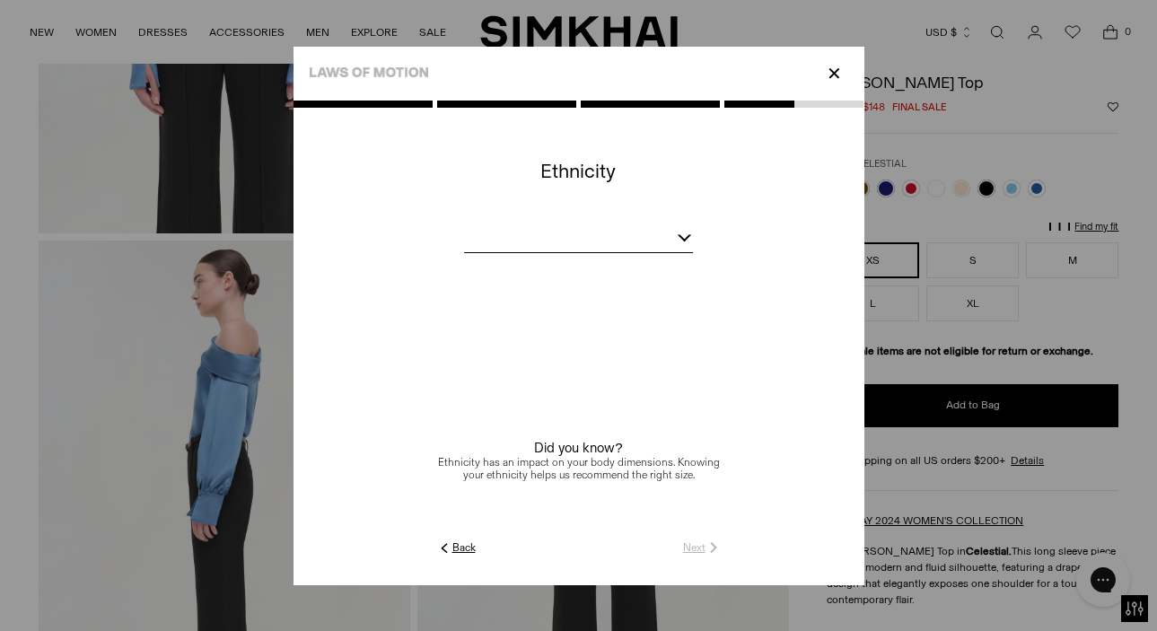
click at [676, 237] on div at bounding box center [578, 241] width 228 height 22
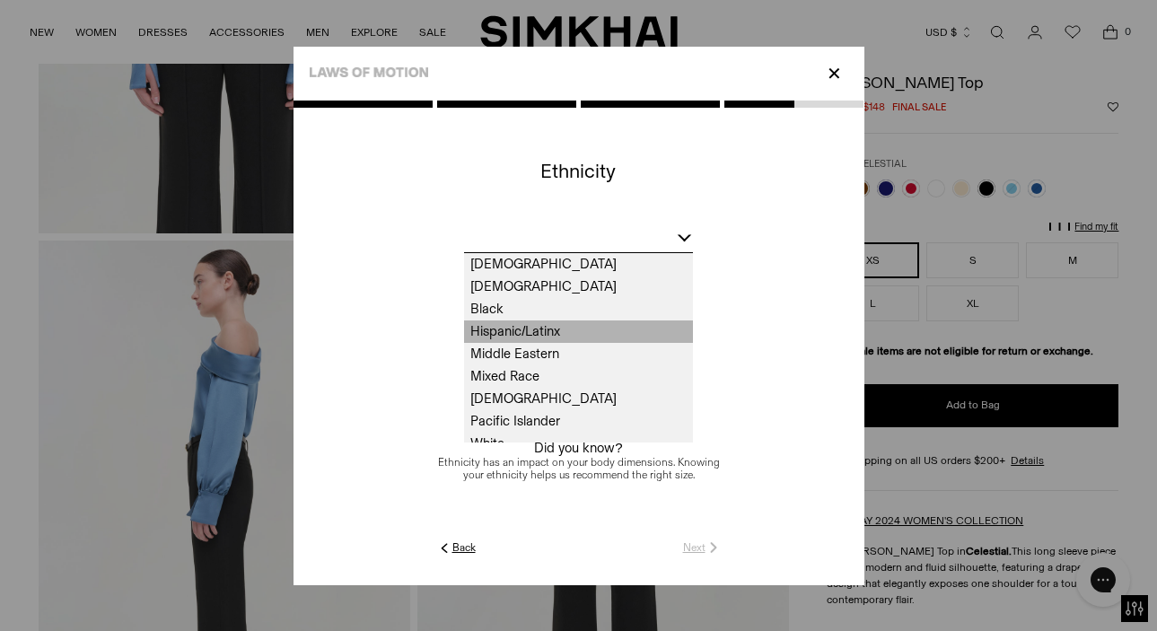
scroll to position [35, 0]
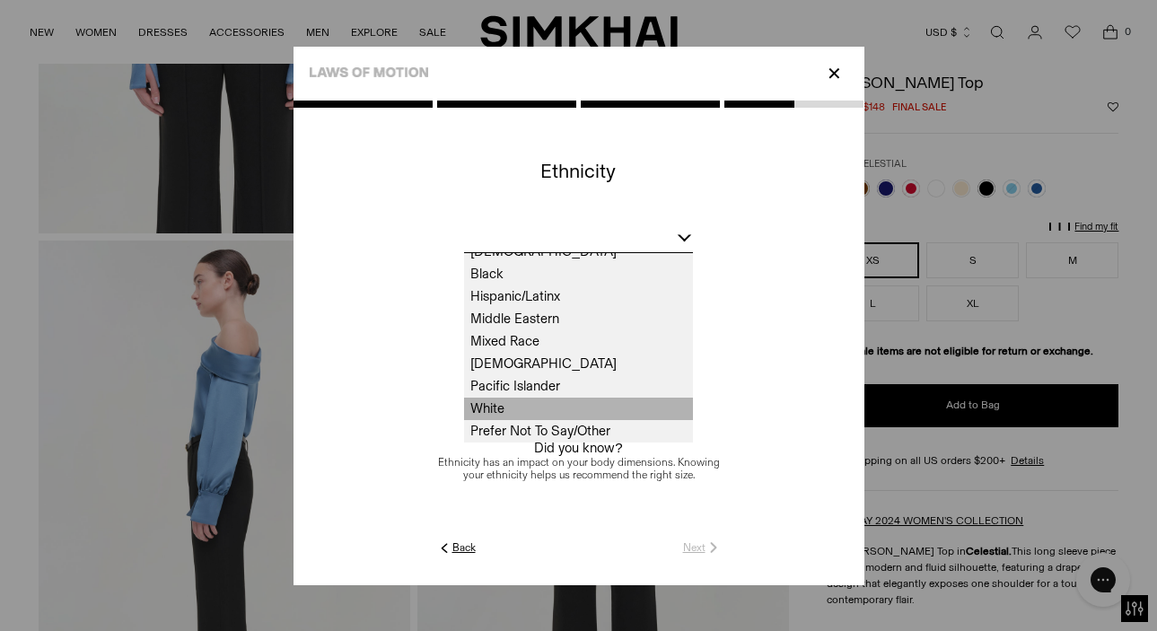
click at [604, 404] on span "White" at bounding box center [578, 409] width 228 height 22
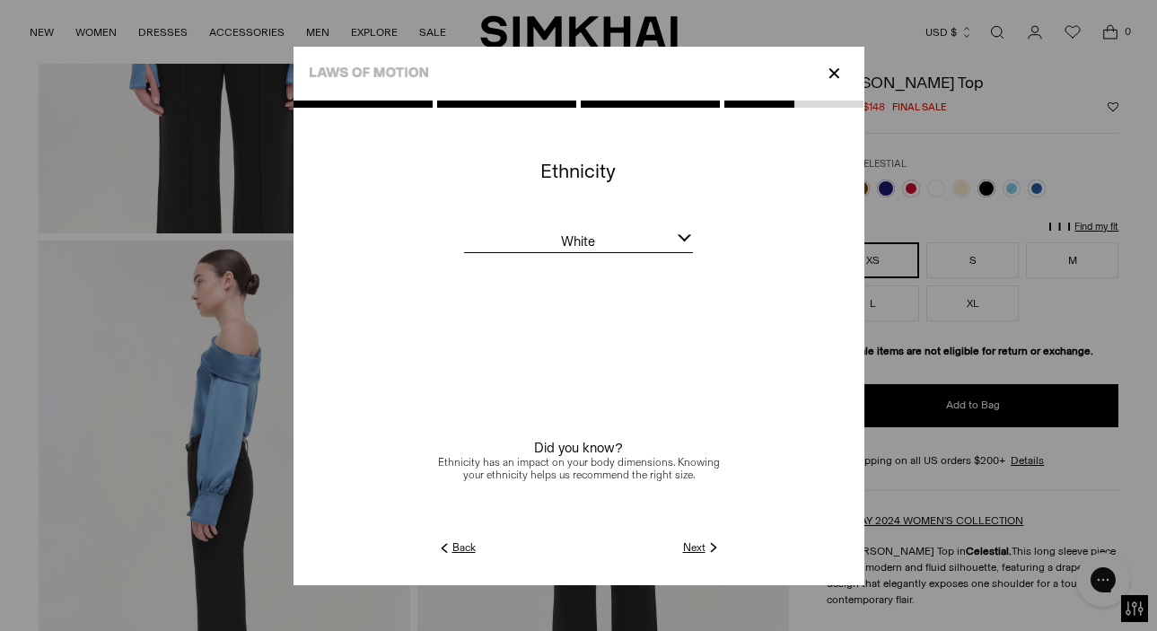
click at [687, 546] on link "Next" at bounding box center [702, 548] width 39 height 16
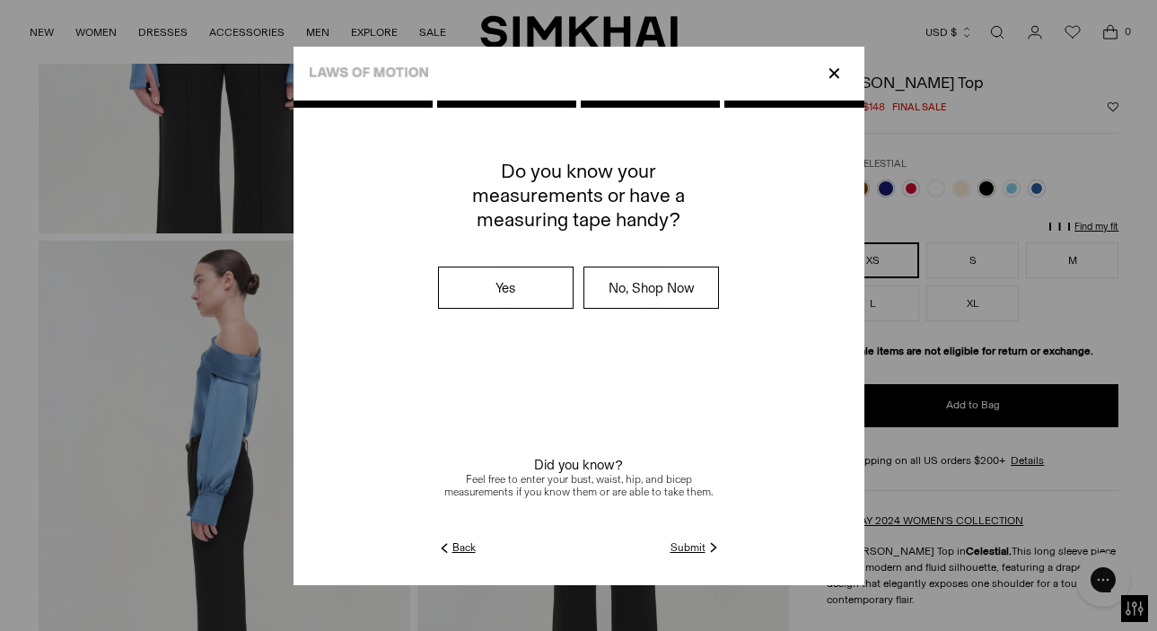
click at [688, 550] on link "Submit" at bounding box center [696, 548] width 51 height 16
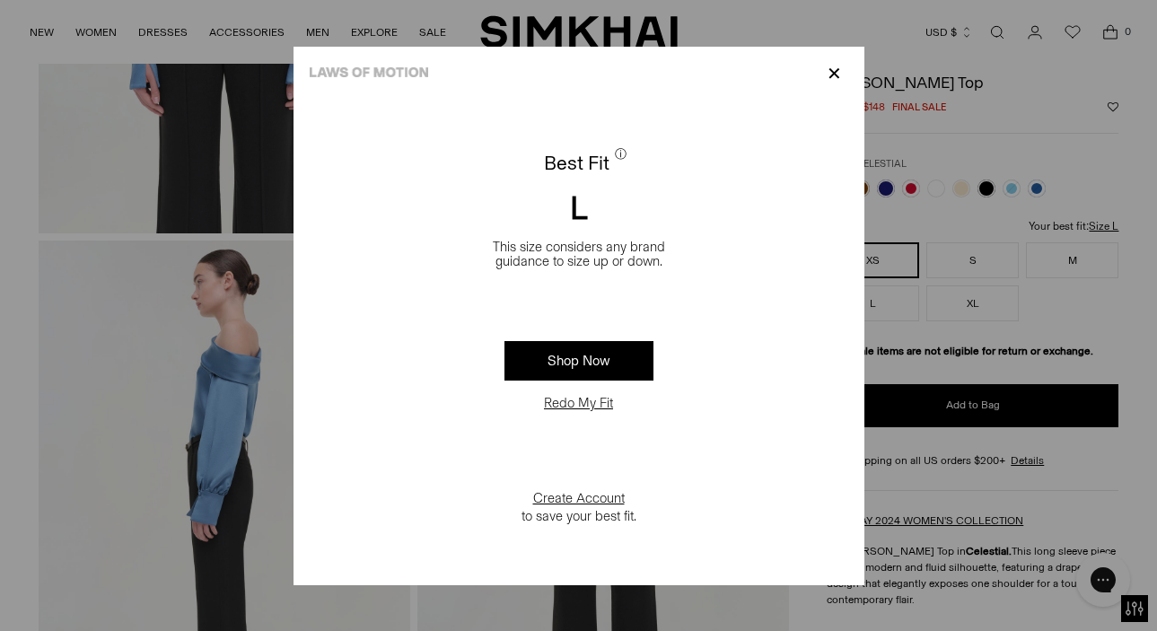
drag, startPoint x: 620, startPoint y: 255, endPoint x: 612, endPoint y: 303, distance: 48.3
click at [614, 299] on div "Best Fit ⓘ L This size considers any brand guidance to size up or down. Shop No…" at bounding box center [579, 343] width 571 height 485
click at [835, 73] on p "✕" at bounding box center [835, 73] width 24 height 31
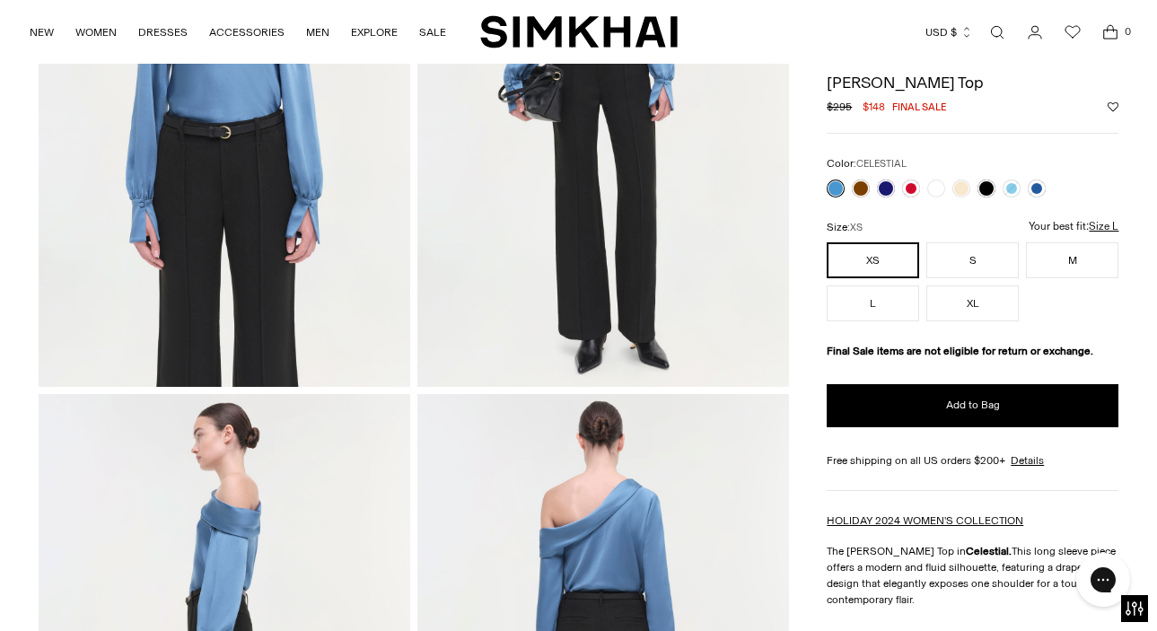
scroll to position [295, 0]
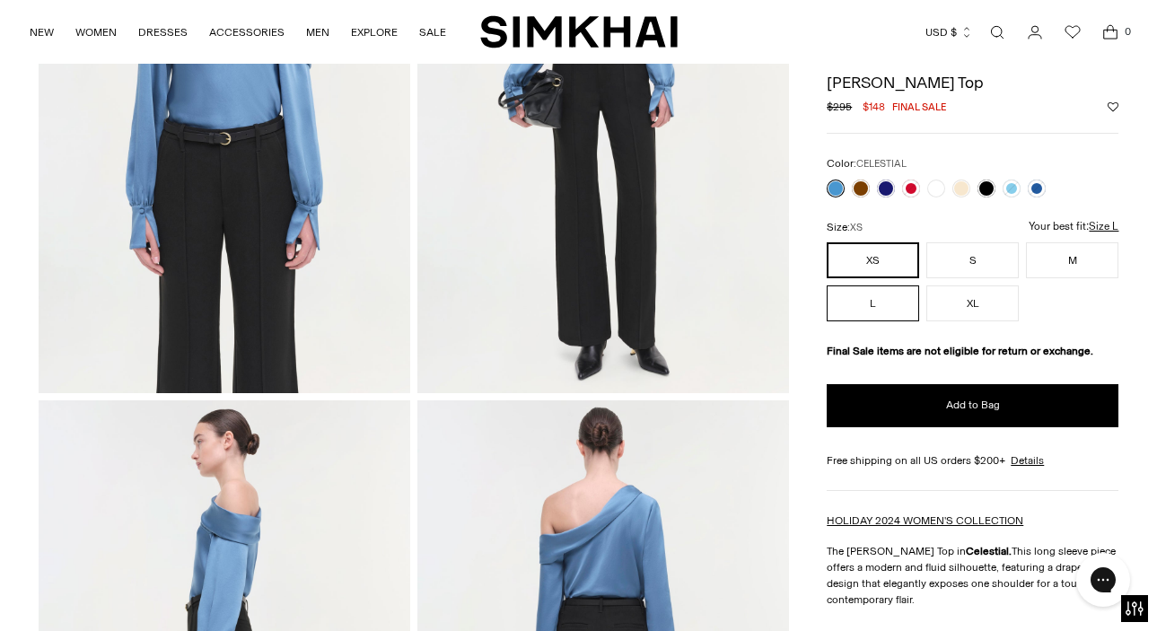
click at [864, 307] on button "L" at bounding box center [873, 304] width 92 height 36
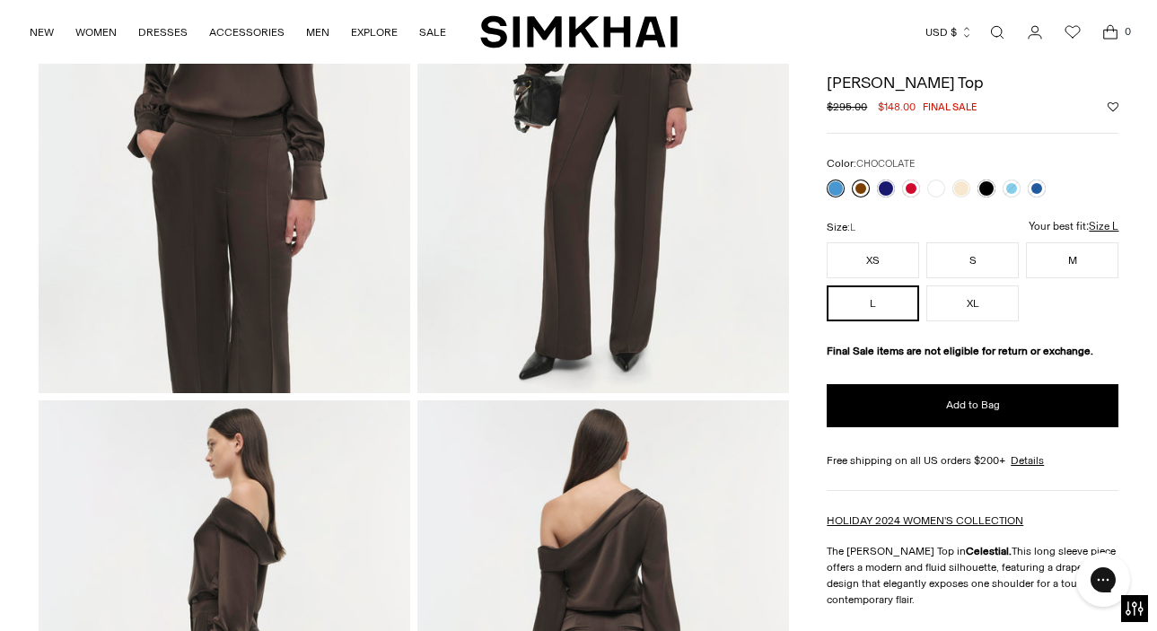
click at [859, 185] on link at bounding box center [861, 189] width 18 height 18
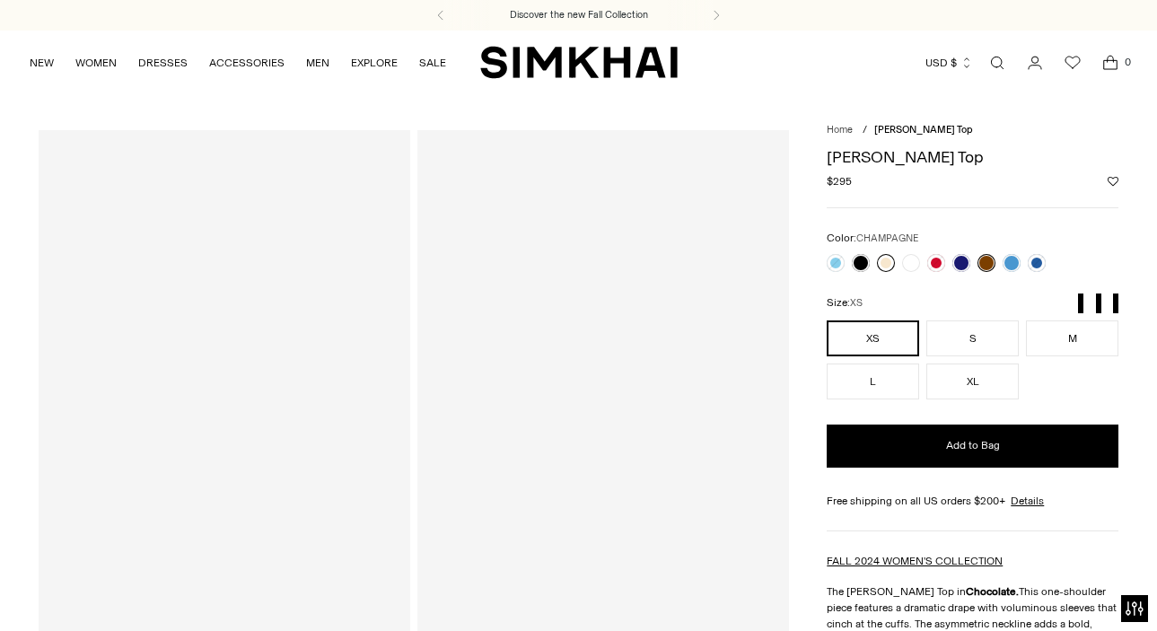
click at [885, 265] on link at bounding box center [886, 263] width 18 height 18
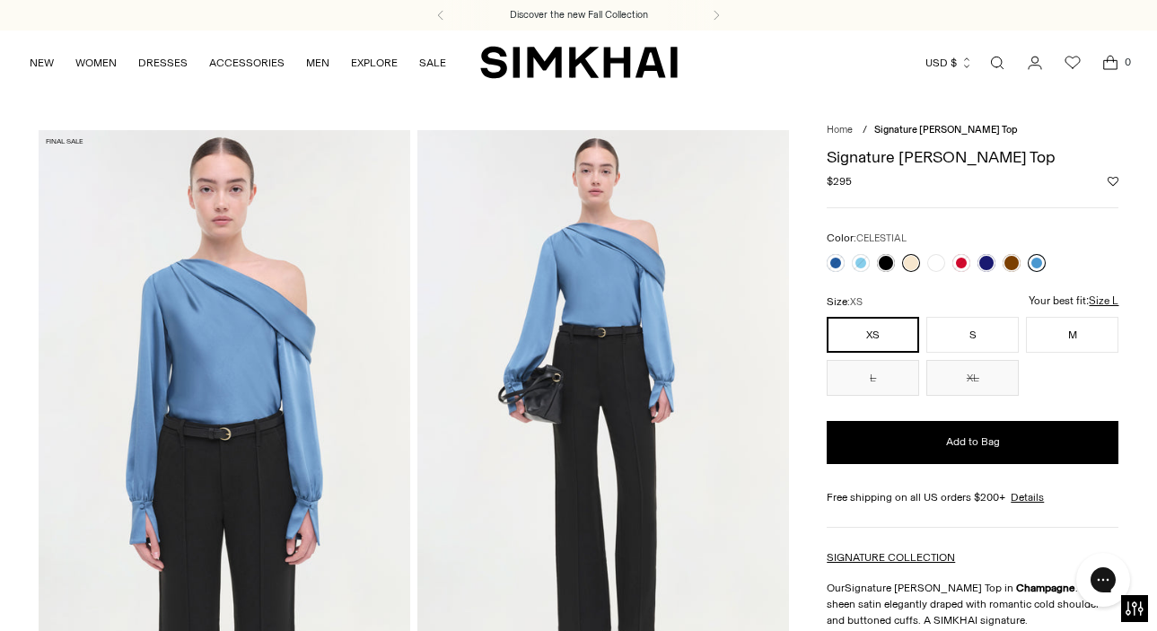
click at [1037, 262] on link at bounding box center [1037, 263] width 18 height 18
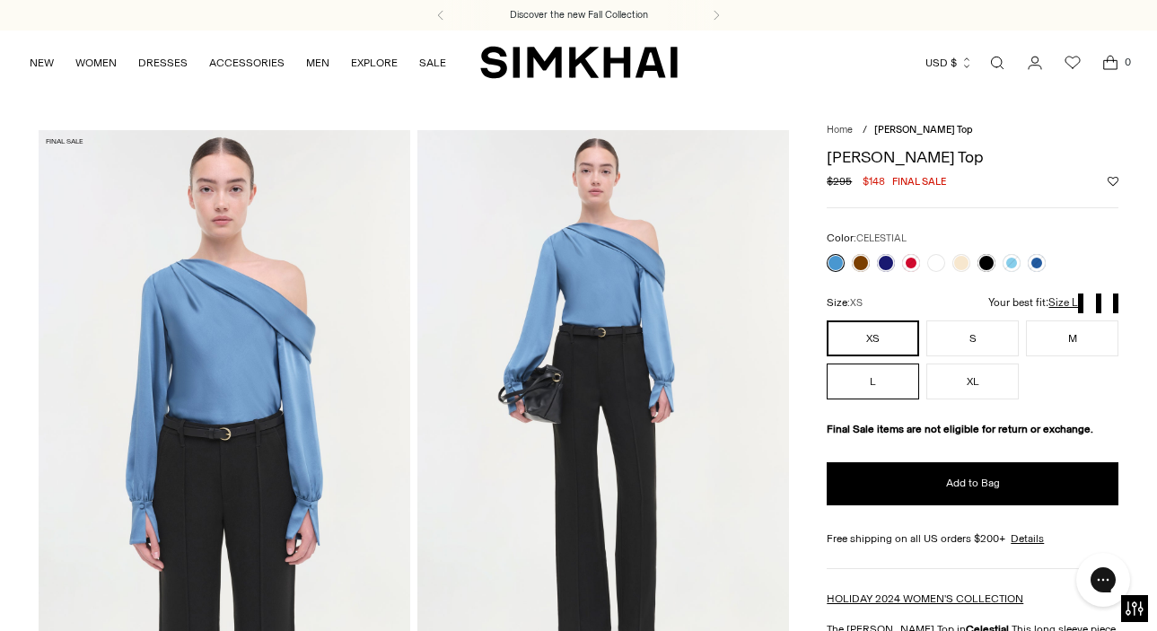
click at [905, 380] on button "L" at bounding box center [873, 382] width 92 height 36
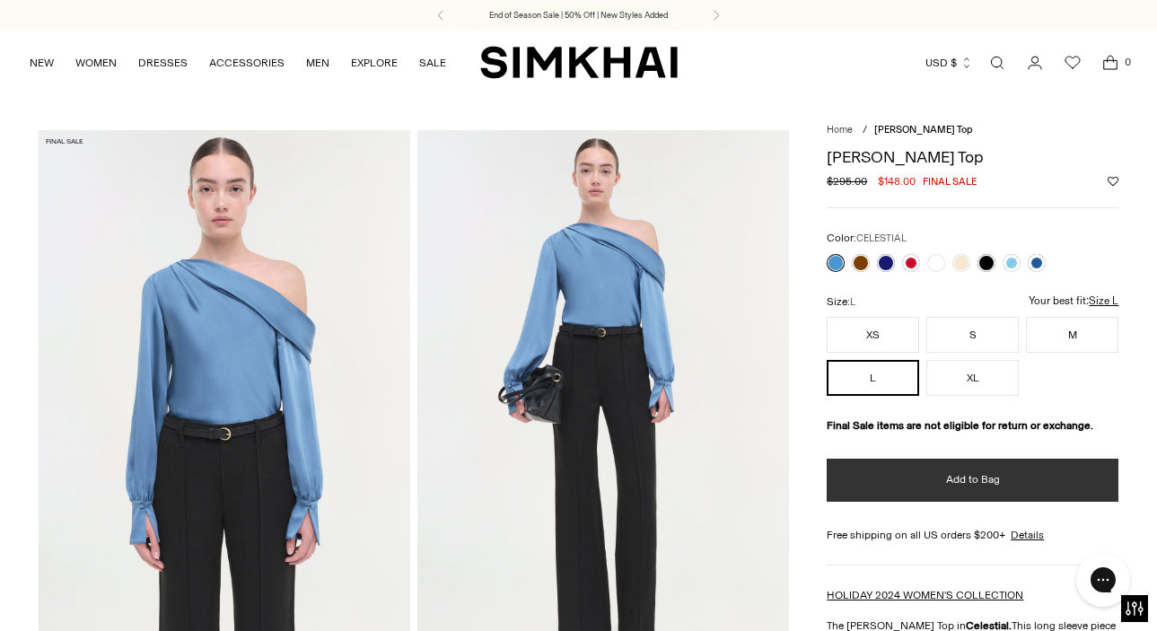
click at [908, 466] on button "Add to Bag" at bounding box center [973, 480] width 292 height 43
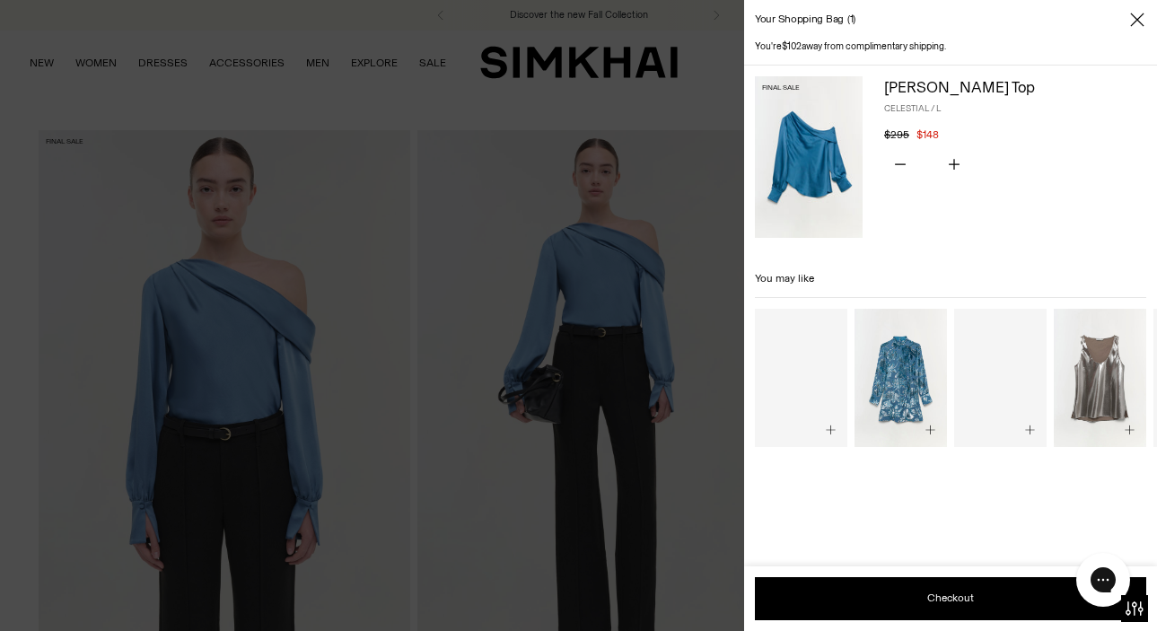
click at [595, 81] on div at bounding box center [578, 315] width 1157 height 631
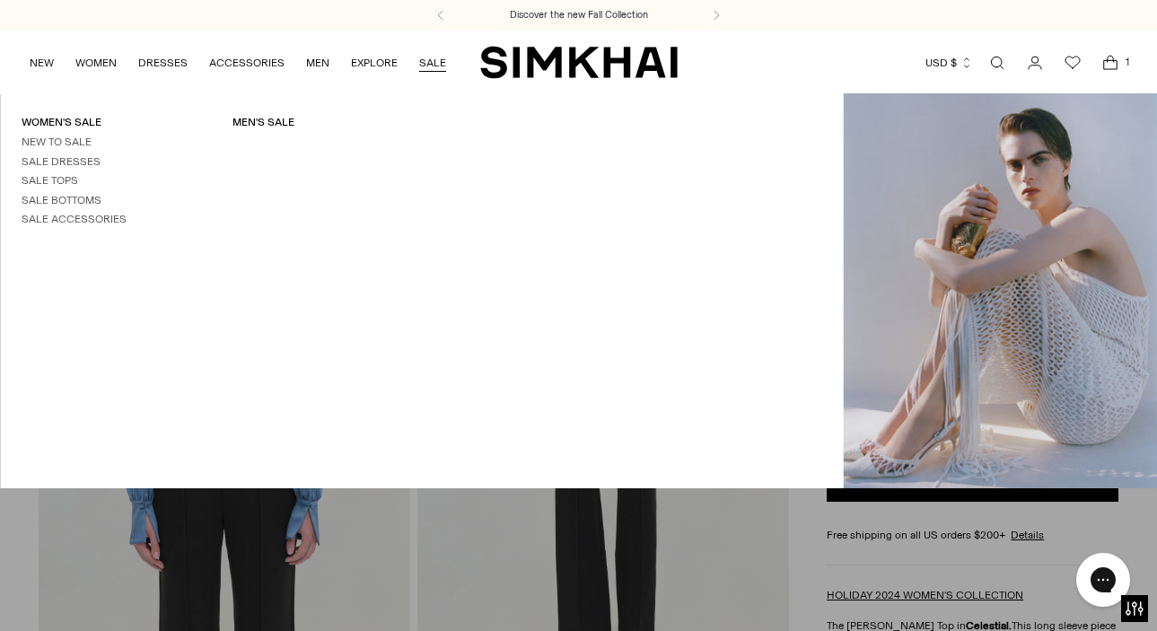
click at [434, 57] on link "SALE" at bounding box center [432, 63] width 27 height 40
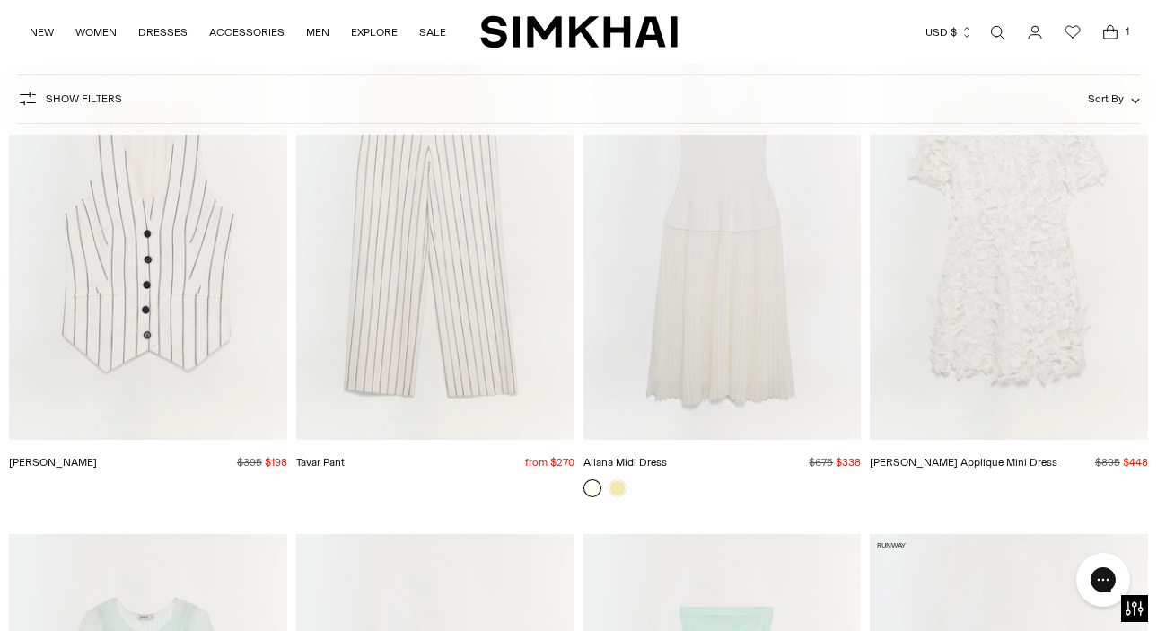
scroll to position [8417, 0]
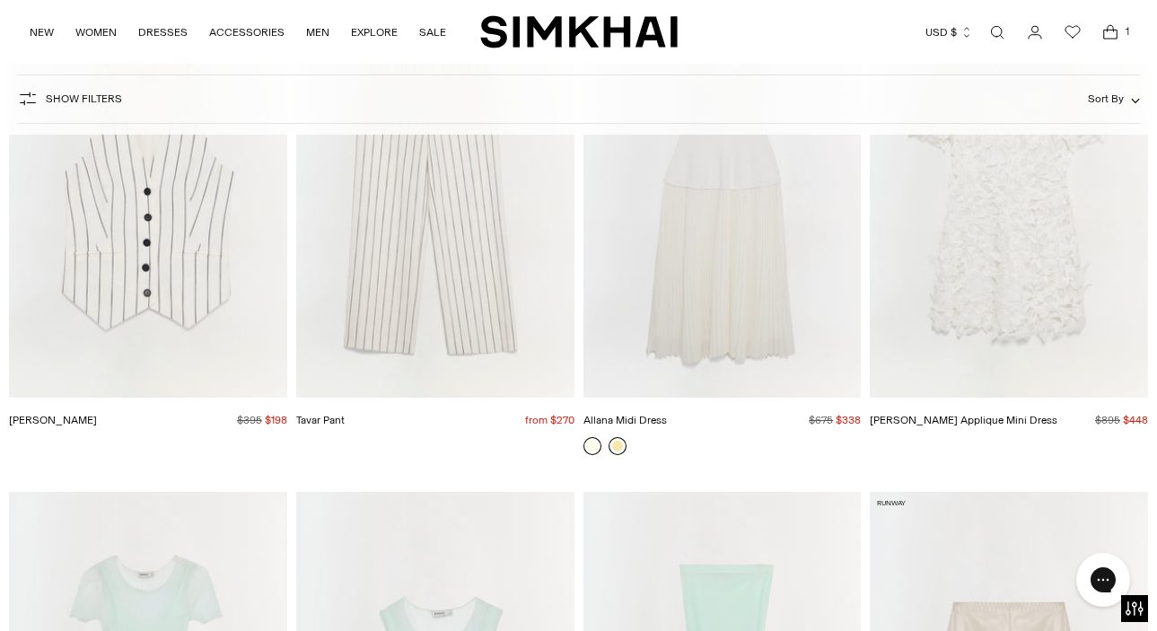
click at [620, 445] on link at bounding box center [618, 446] width 18 height 18
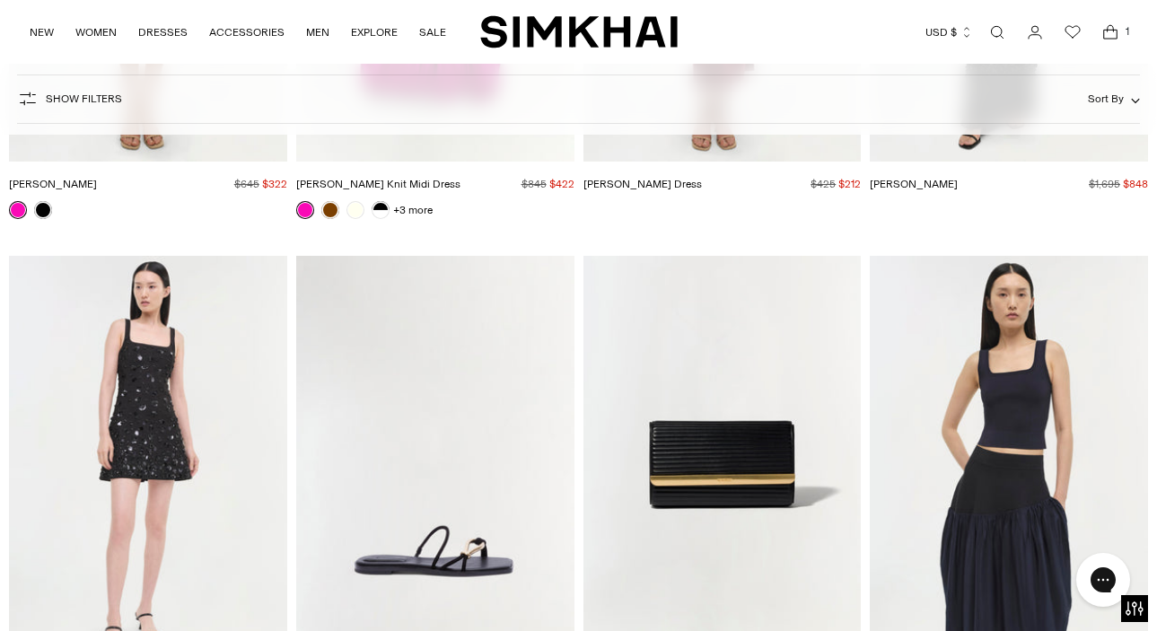
scroll to position [50732, 0]
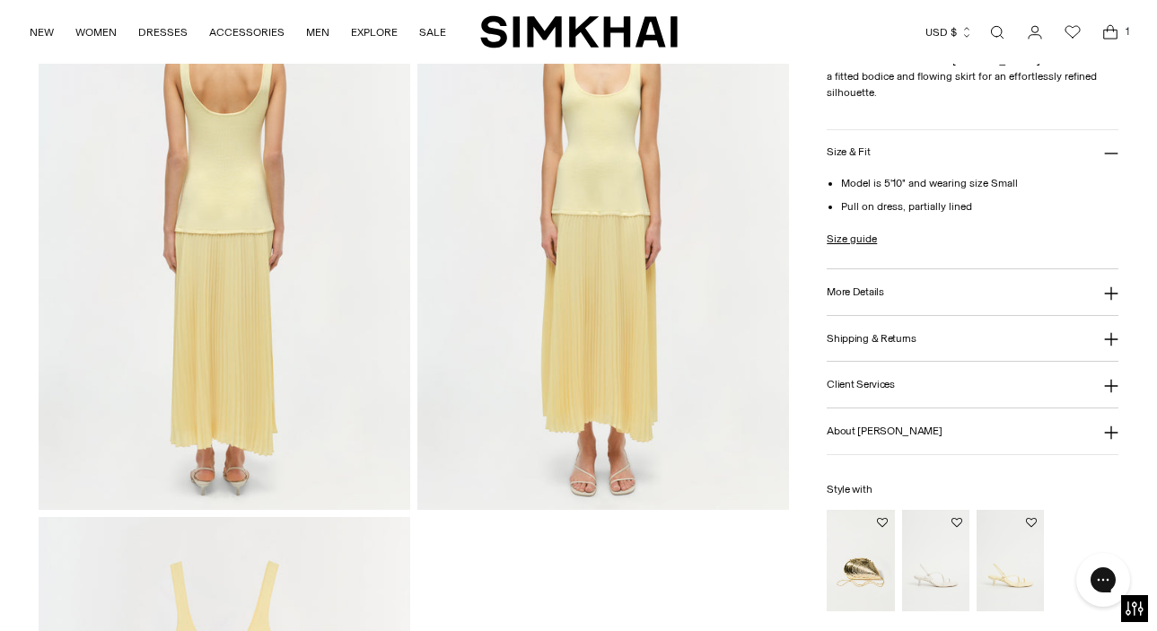
scroll to position [1314, 0]
